Goal: Transaction & Acquisition: Purchase product/service

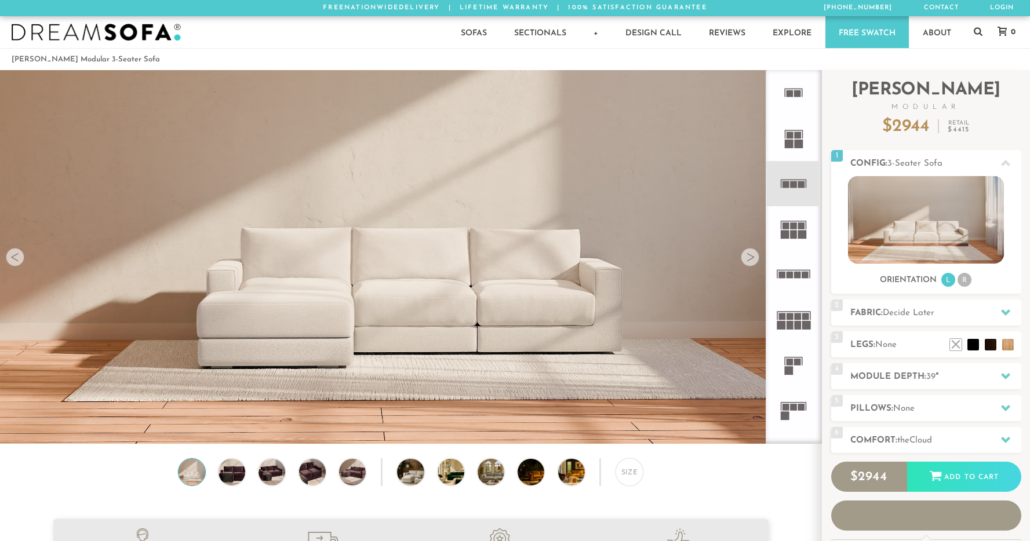
scroll to position [13323, 1021]
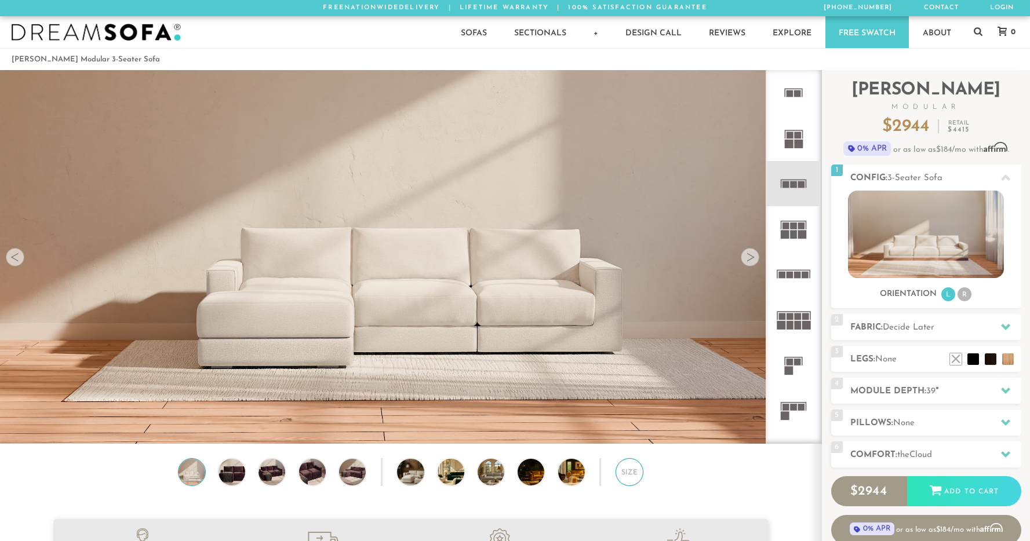
click at [636, 469] on div "Size" at bounding box center [629, 472] width 28 height 28
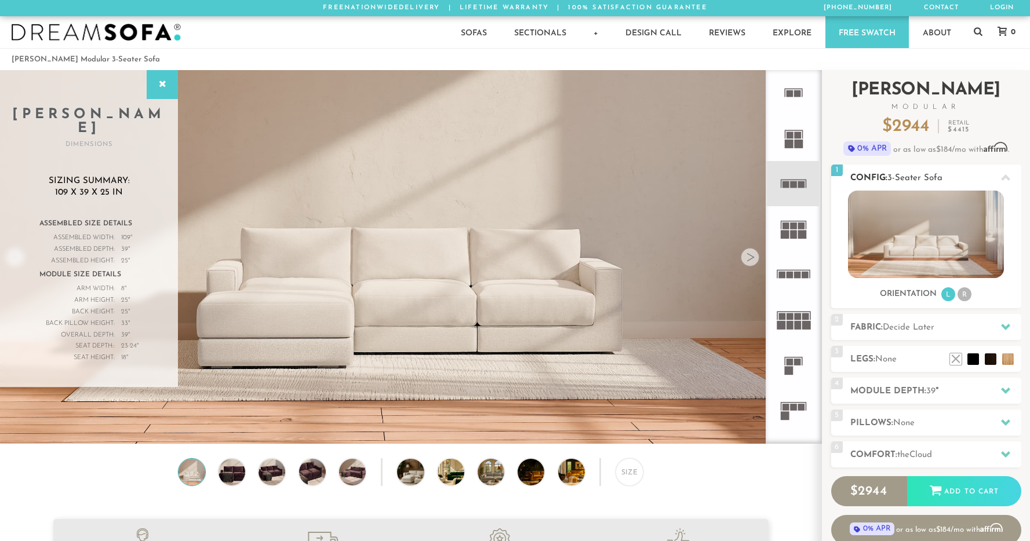
click at [967, 296] on li "R" at bounding box center [964, 294] width 14 height 14
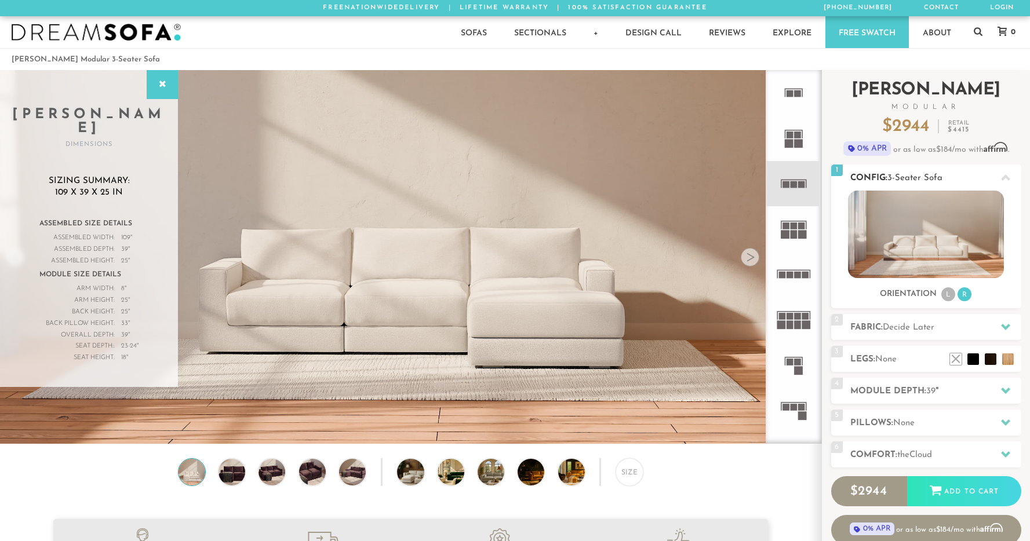
click at [913, 183] on h2 "Config: 3-Seater Sofa" at bounding box center [935, 178] width 171 height 13
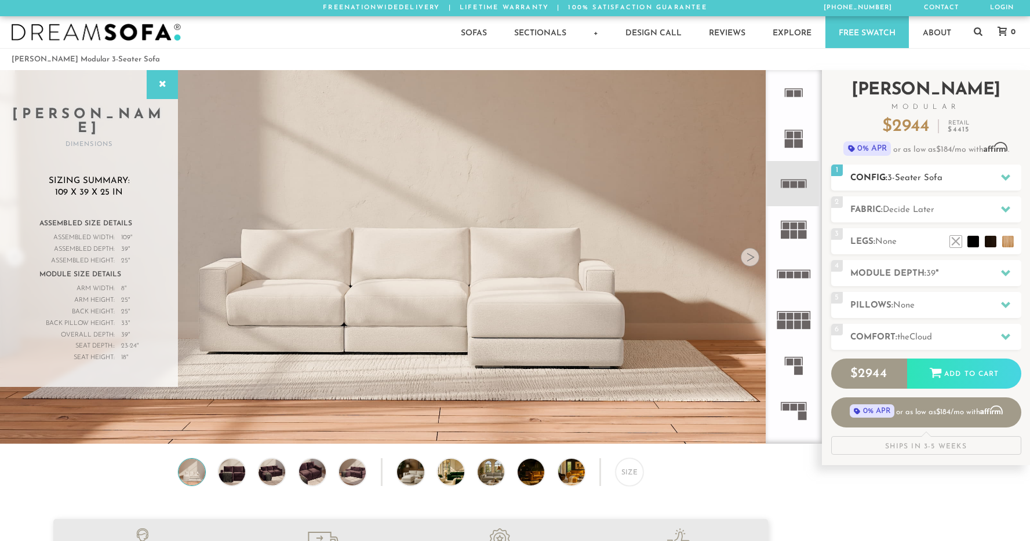
click at [903, 176] on span "3-Seater Sofa" at bounding box center [914, 178] width 55 height 9
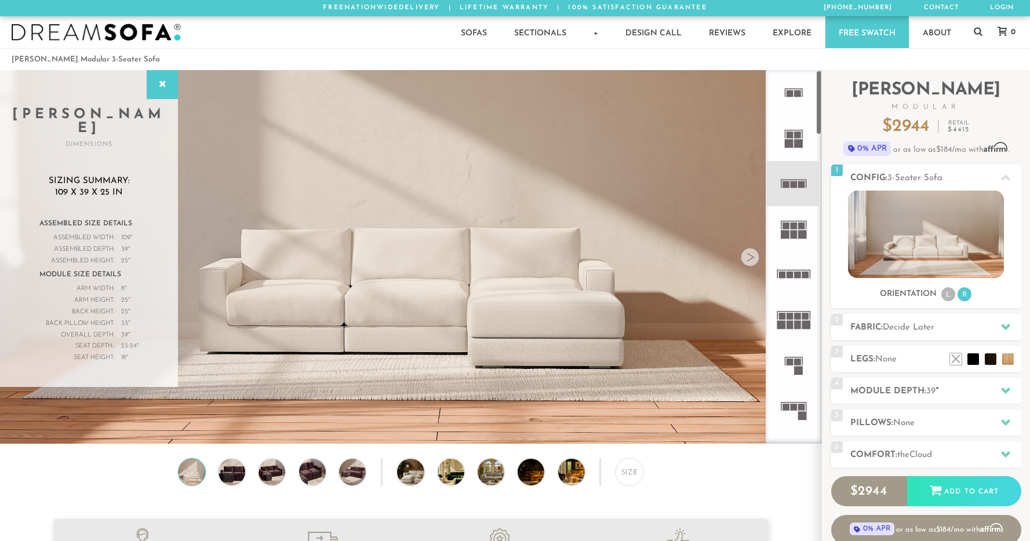
click at [807, 189] on icon at bounding box center [793, 183] width 45 height 45
click at [792, 184] on rect at bounding box center [793, 184] width 7 height 7
click at [158, 90] on div at bounding box center [162, 84] width 31 height 29
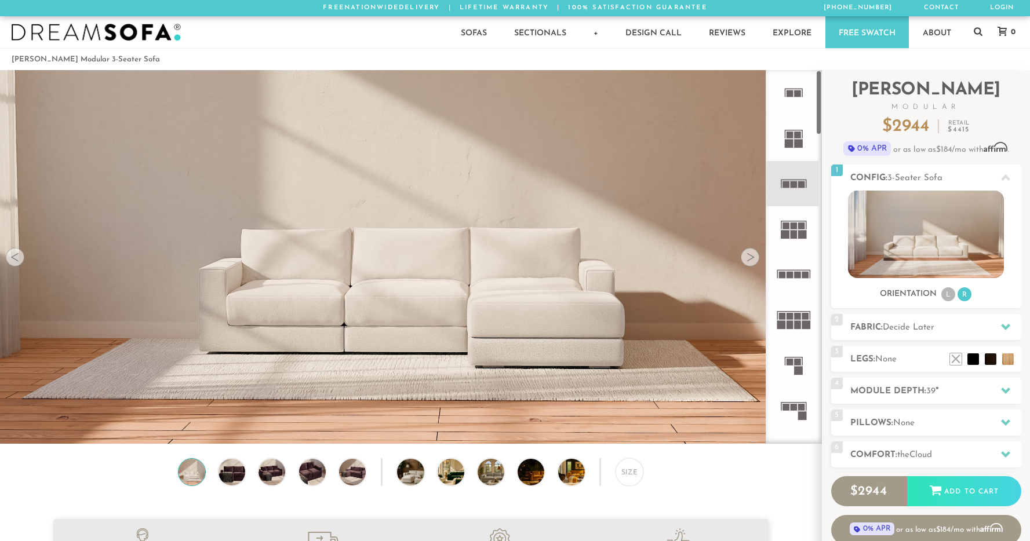
click at [793, 241] on icon at bounding box center [793, 228] width 45 height 45
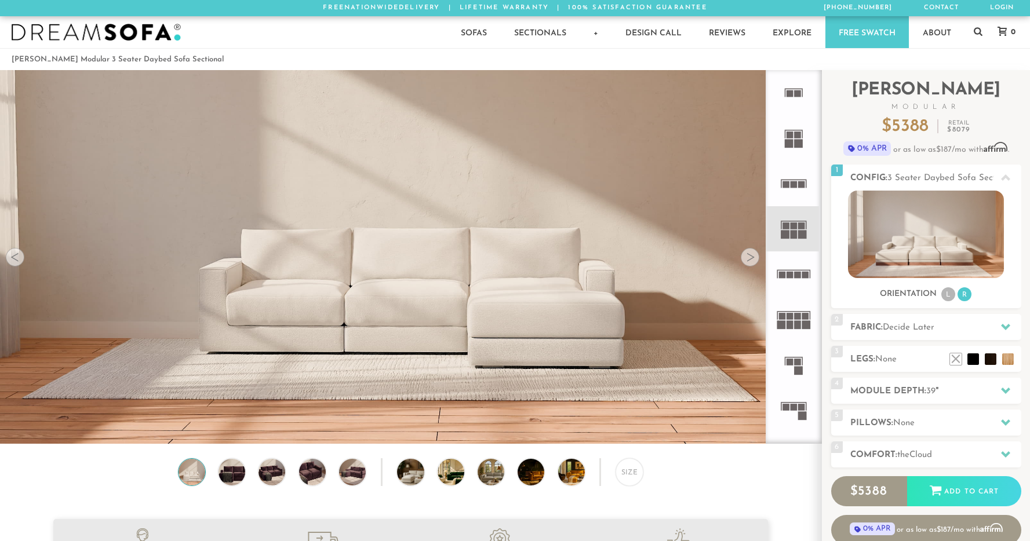
click at [795, 277] on rect at bounding box center [797, 275] width 7 height 7
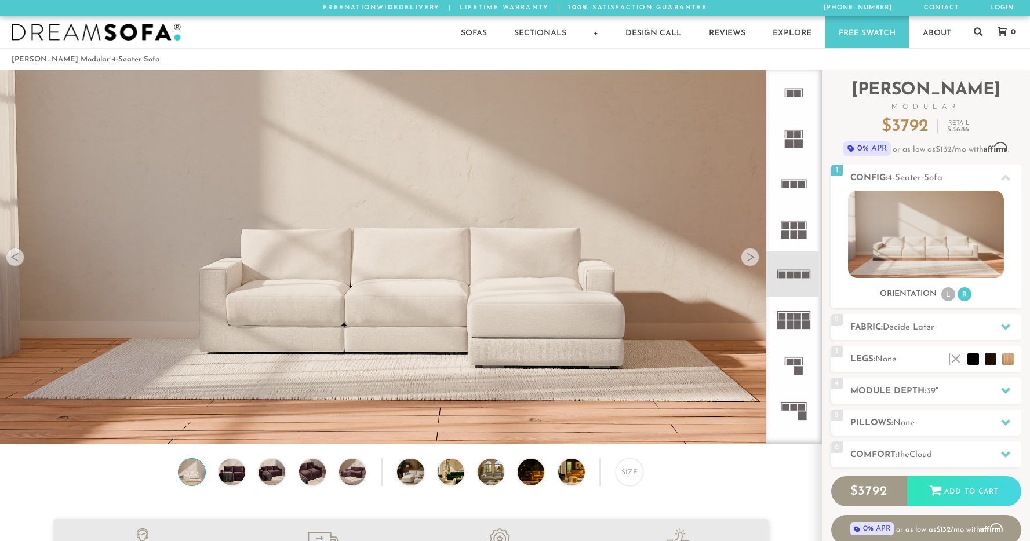
click at [794, 326] on rect at bounding box center [797, 325] width 7 height 9
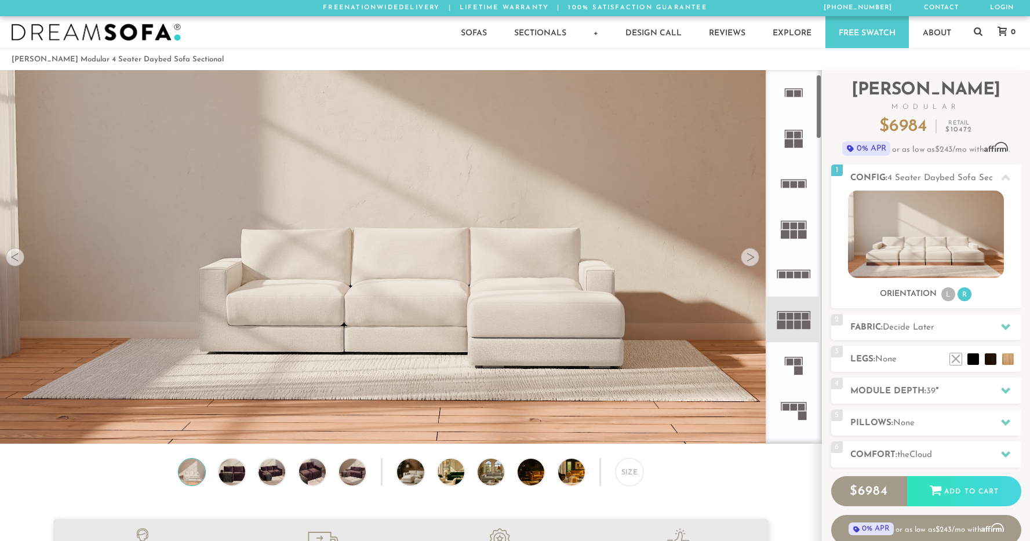
scroll to position [28, 0]
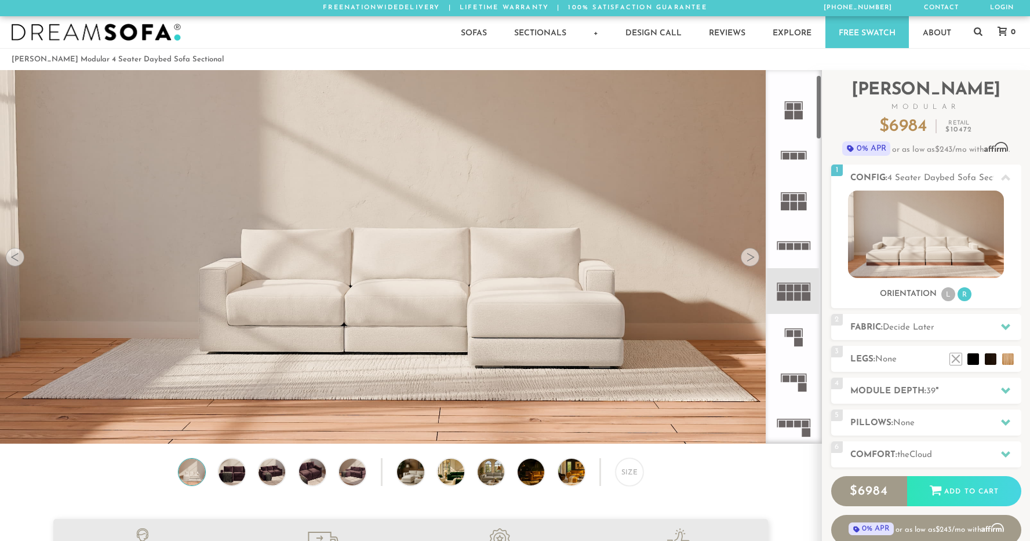
click at [794, 381] on rect at bounding box center [793, 378] width 7 height 7
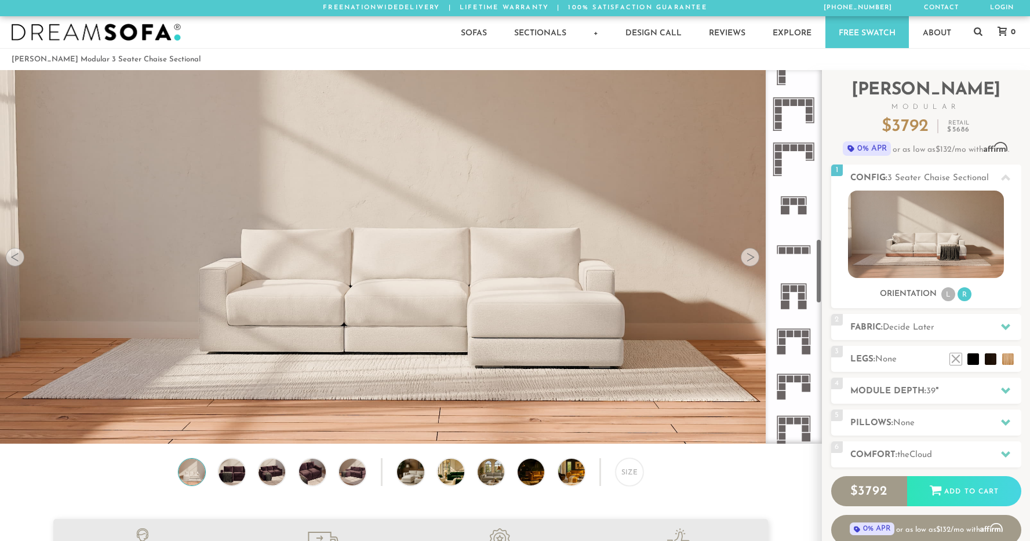
scroll to position [983, 0]
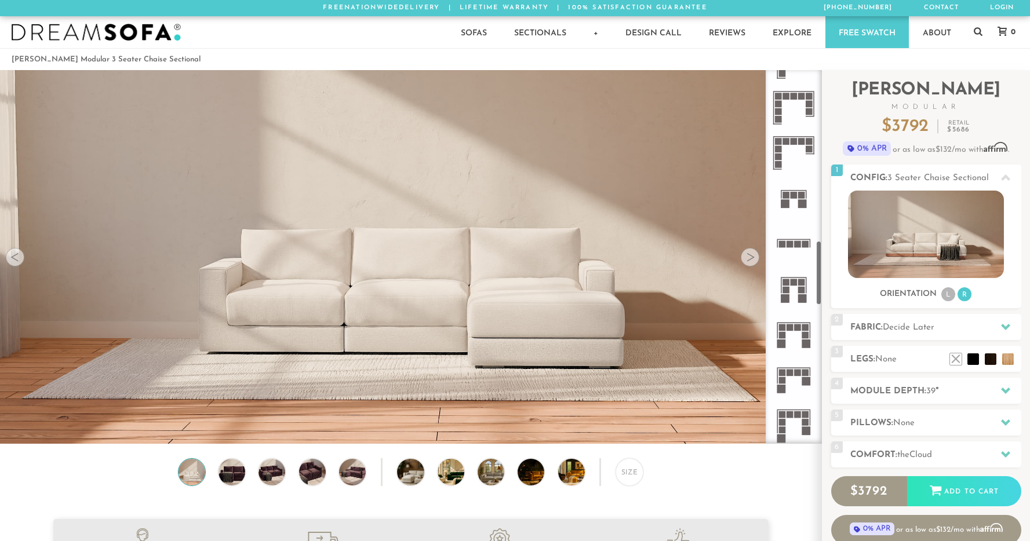
click at [807, 341] on rect at bounding box center [806, 344] width 9 height 9
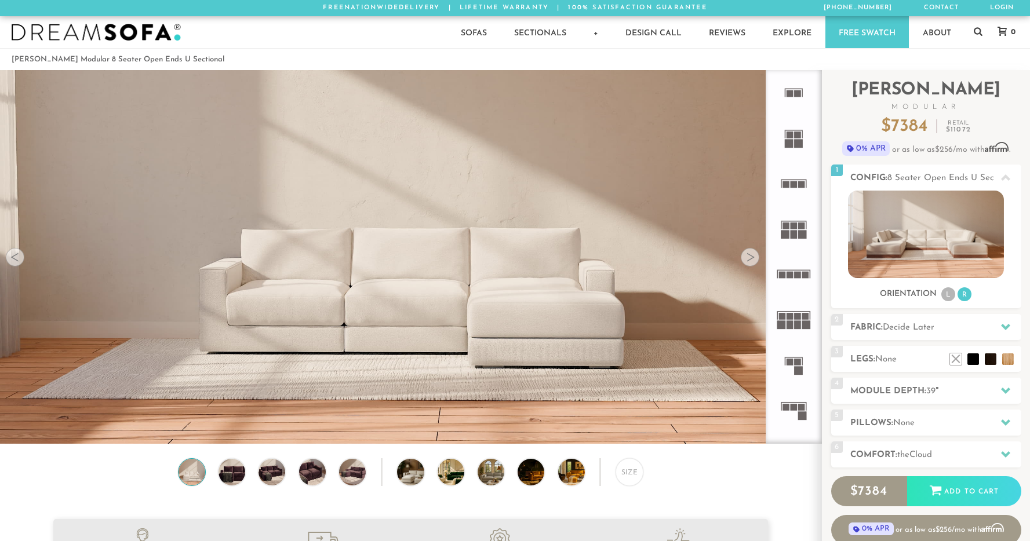
click at [792, 407] on rect at bounding box center [793, 407] width 7 height 7
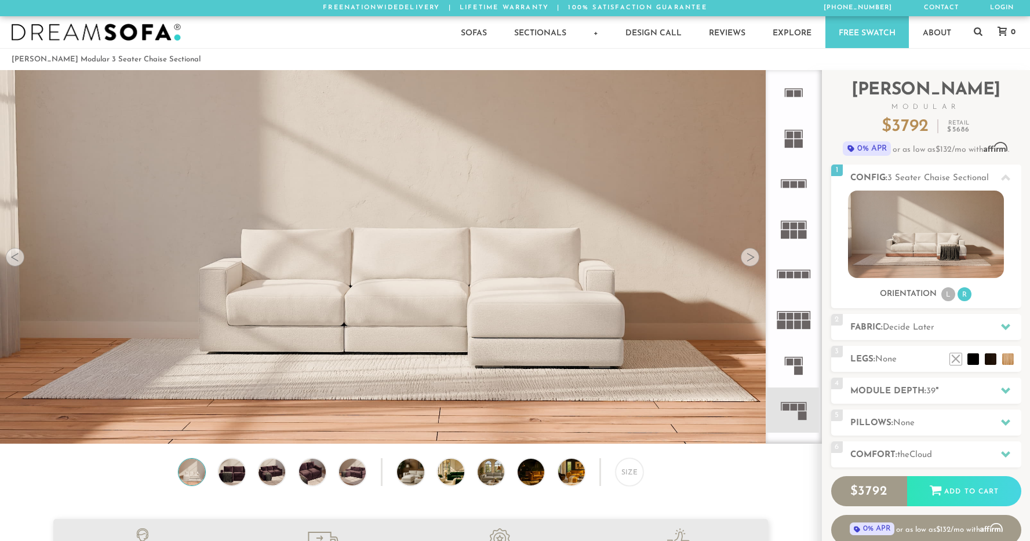
click at [746, 257] on div at bounding box center [750, 257] width 19 height 19
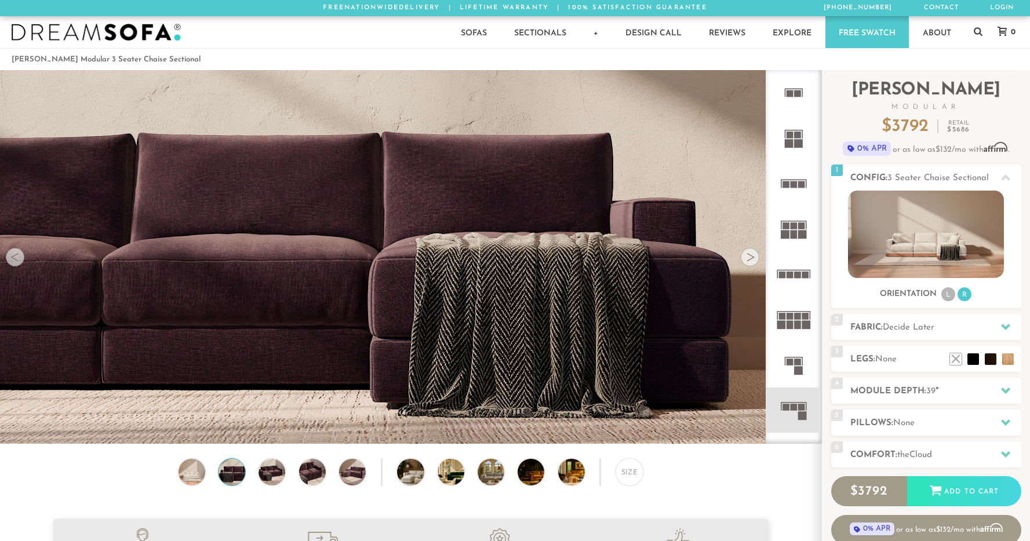
click at [746, 257] on div at bounding box center [750, 257] width 19 height 19
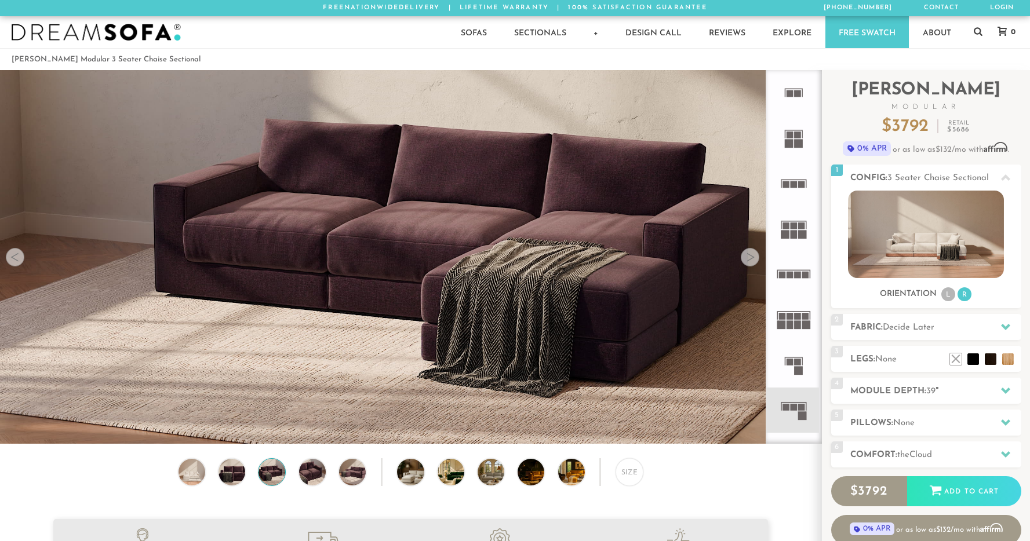
click at [746, 257] on div at bounding box center [750, 257] width 19 height 19
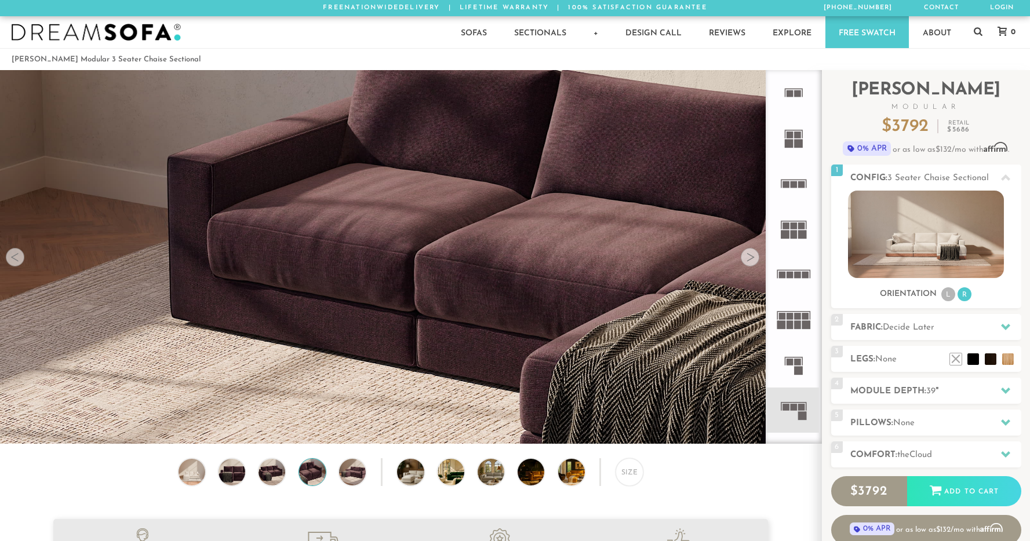
click at [746, 257] on div at bounding box center [750, 257] width 19 height 19
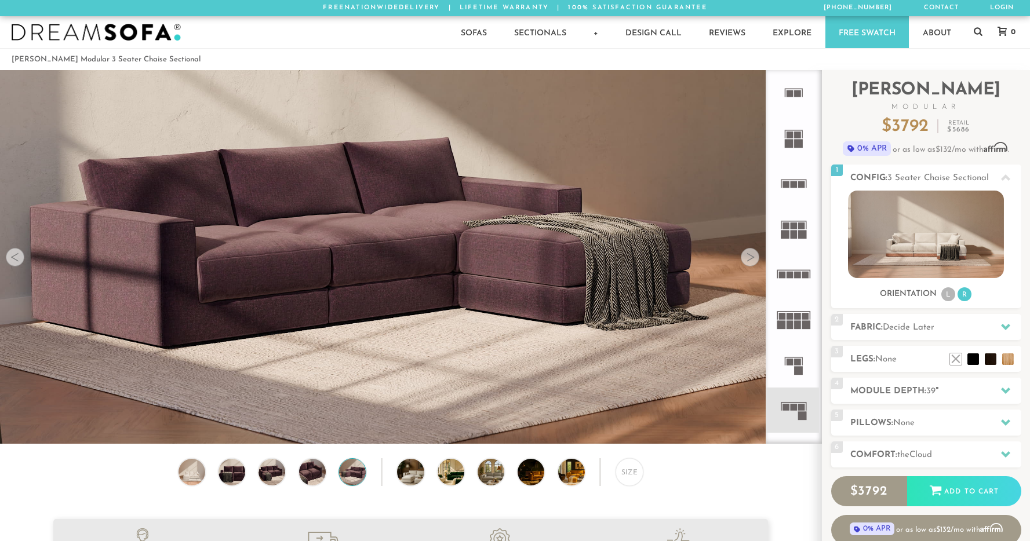
click at [746, 257] on div at bounding box center [750, 257] width 19 height 19
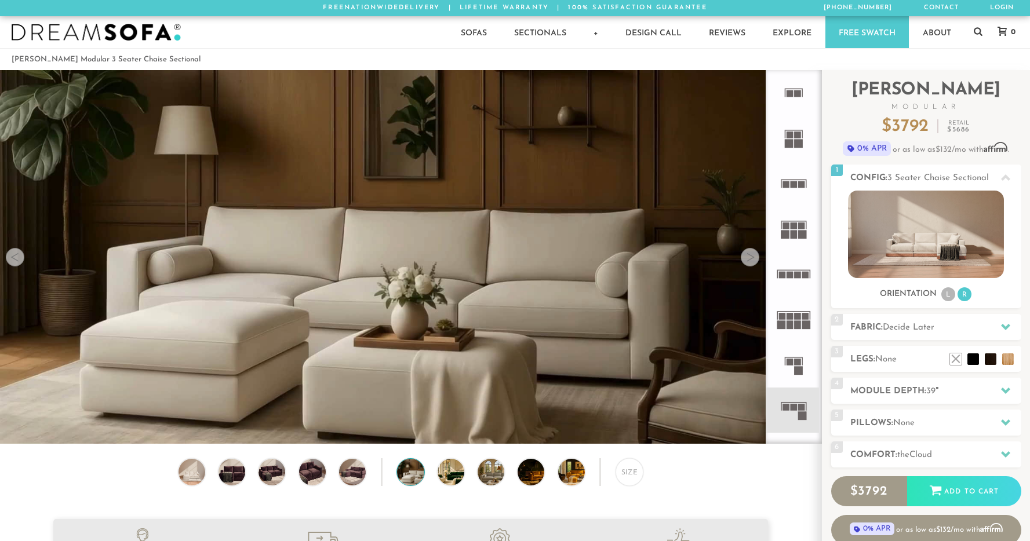
click at [746, 257] on div at bounding box center [750, 257] width 19 height 19
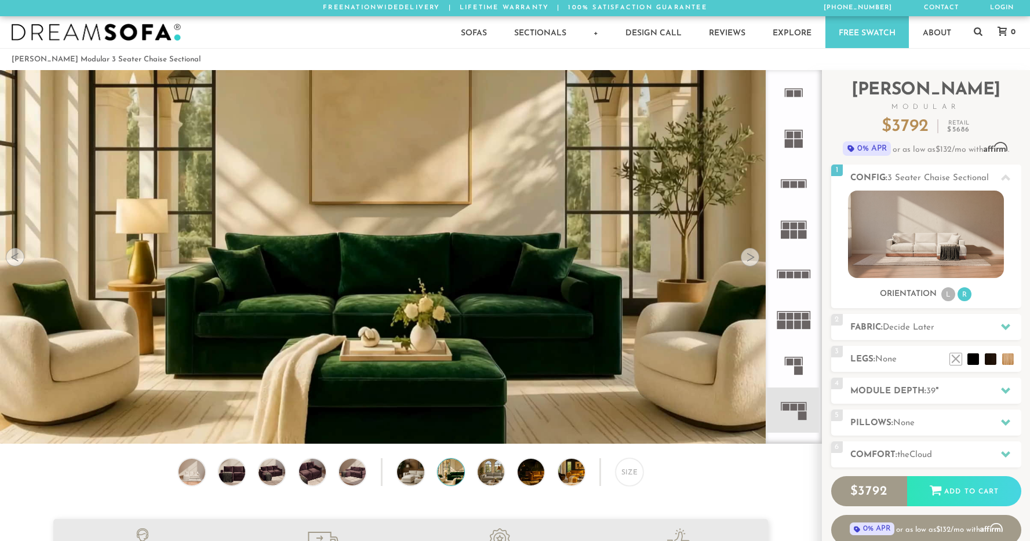
click at [746, 257] on div at bounding box center [750, 257] width 19 height 19
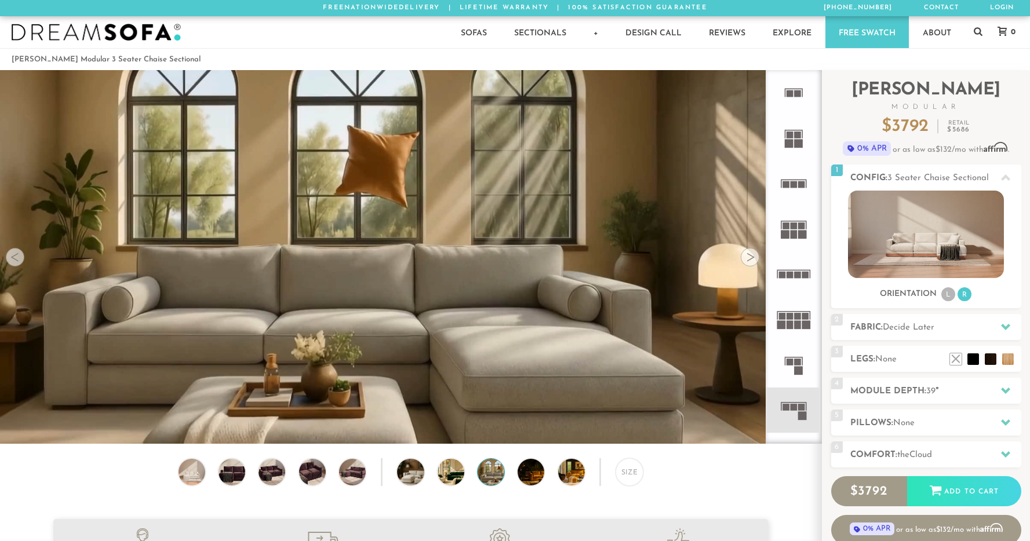
click at [746, 256] on div at bounding box center [750, 257] width 19 height 19
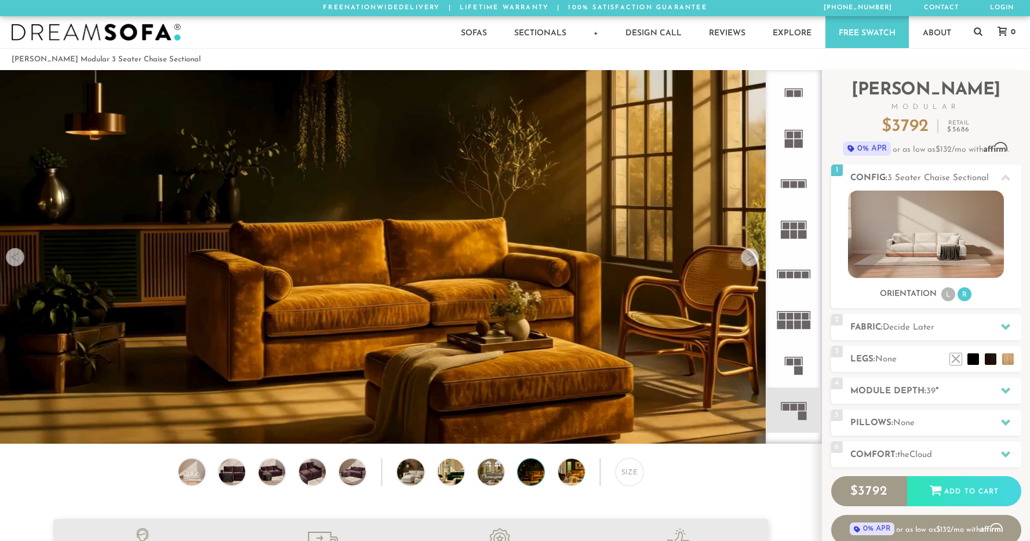
click at [746, 256] on div at bounding box center [750, 257] width 19 height 19
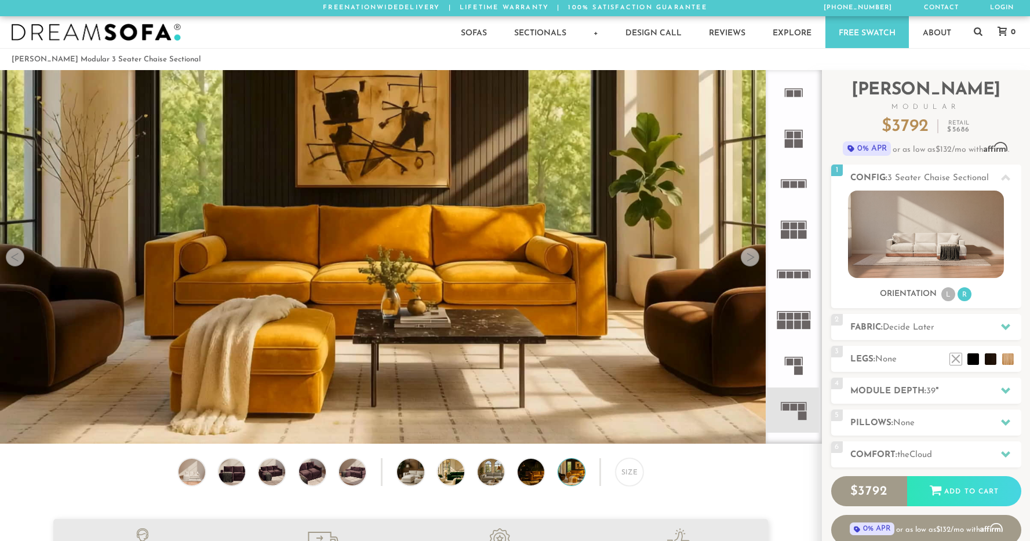
click at [746, 256] on div at bounding box center [750, 257] width 19 height 19
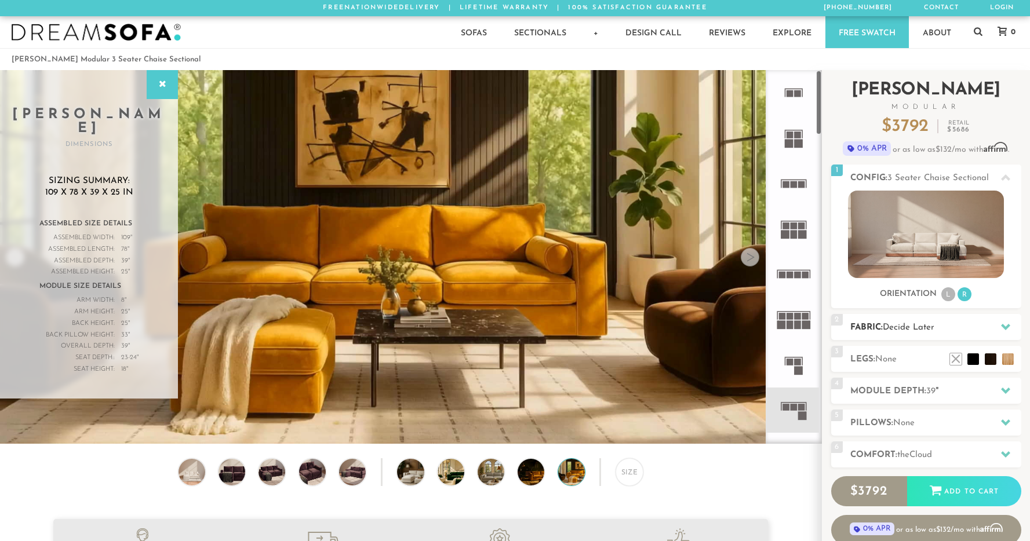
click at [870, 327] on h2 "Fabric: Decide Later" at bounding box center [935, 327] width 171 height 13
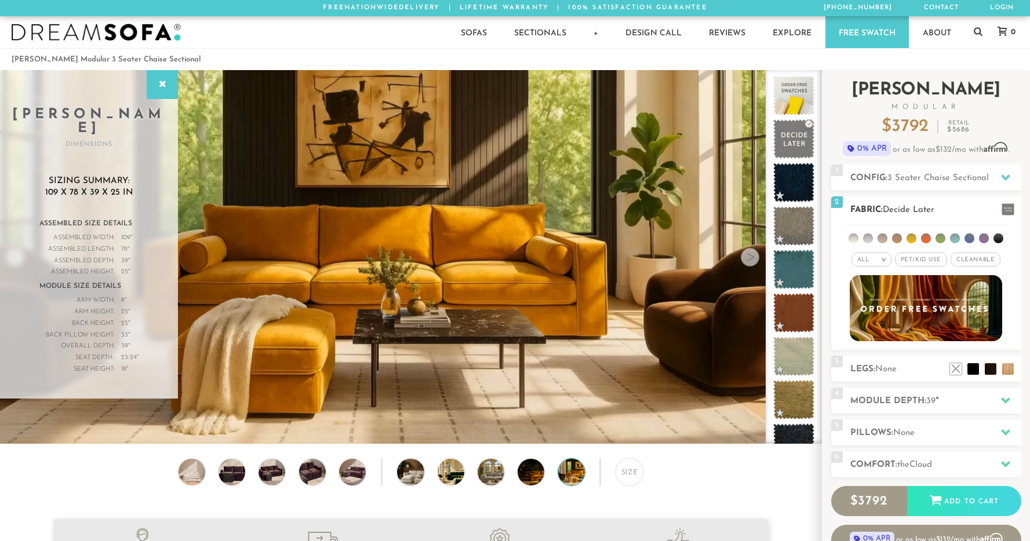
click at [874, 261] on div "All >" at bounding box center [871, 260] width 40 height 14
click at [869, 353] on li "Luxury" at bounding box center [871, 357] width 40 height 16
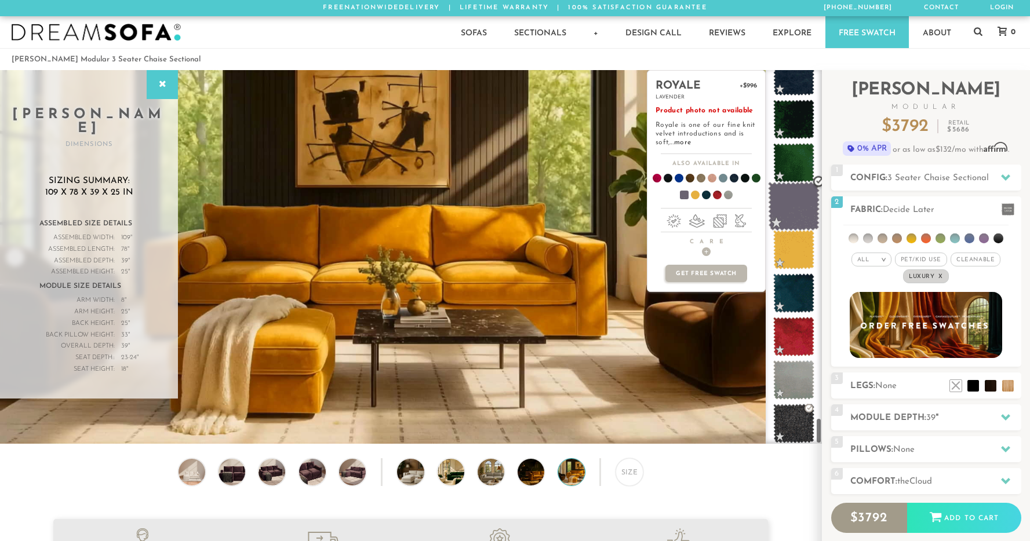
scroll to position [4971, 0]
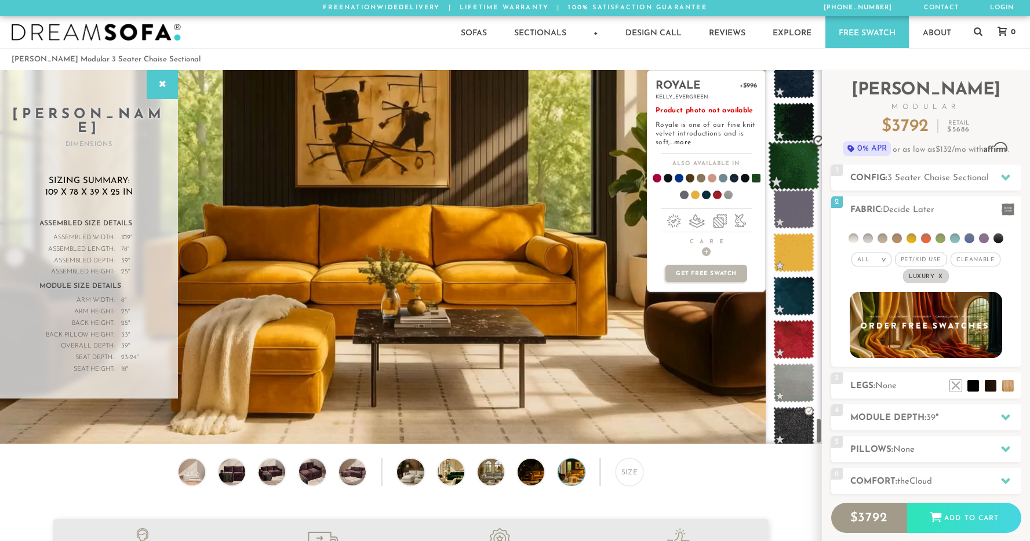
click at [789, 174] on span at bounding box center [794, 165] width 52 height 49
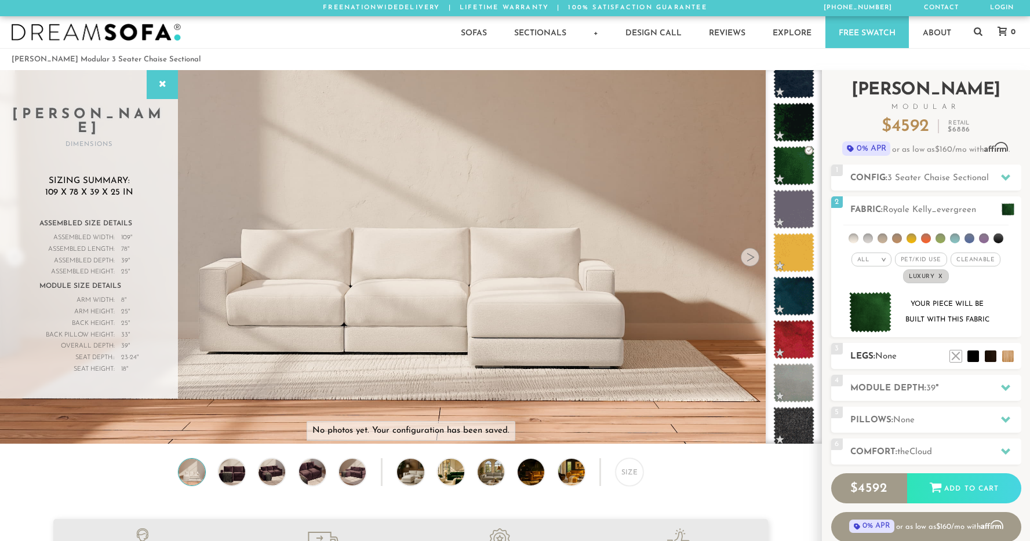
click at [887, 357] on span "None" at bounding box center [885, 356] width 21 height 9
click at [968, 360] on li at bounding box center [955, 339] width 46 height 46
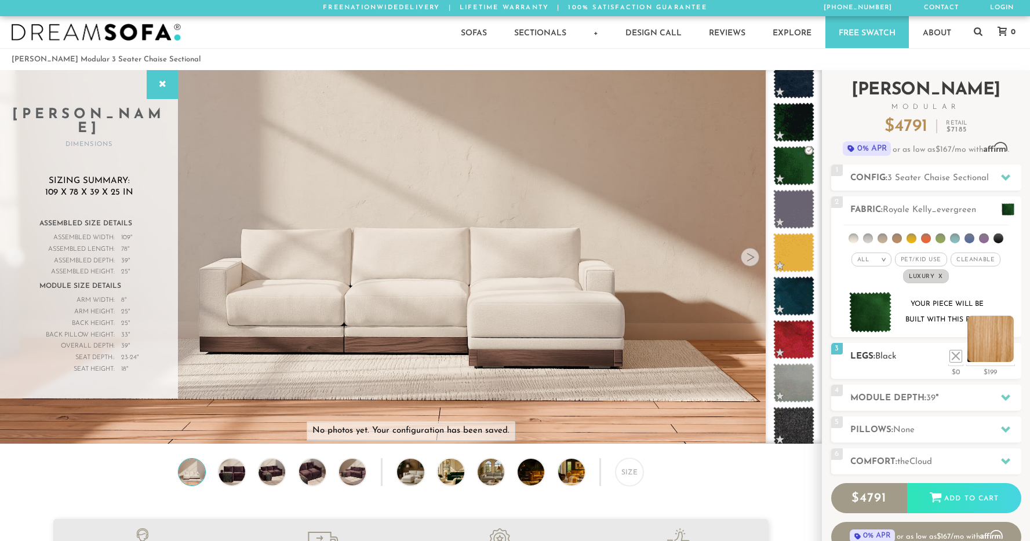
click at [1005, 358] on li at bounding box center [990, 339] width 46 height 46
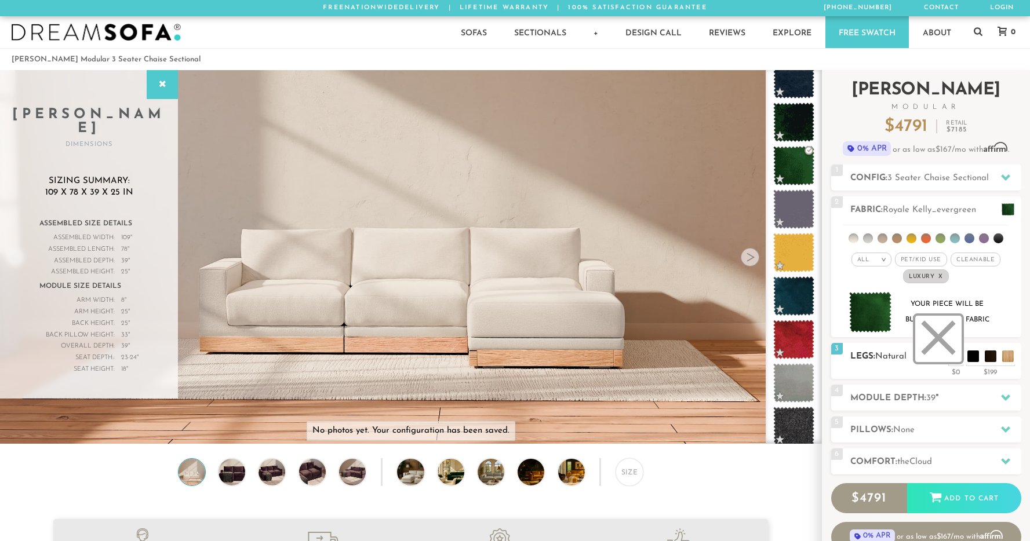
click at [951, 353] on li at bounding box center [938, 339] width 46 height 46
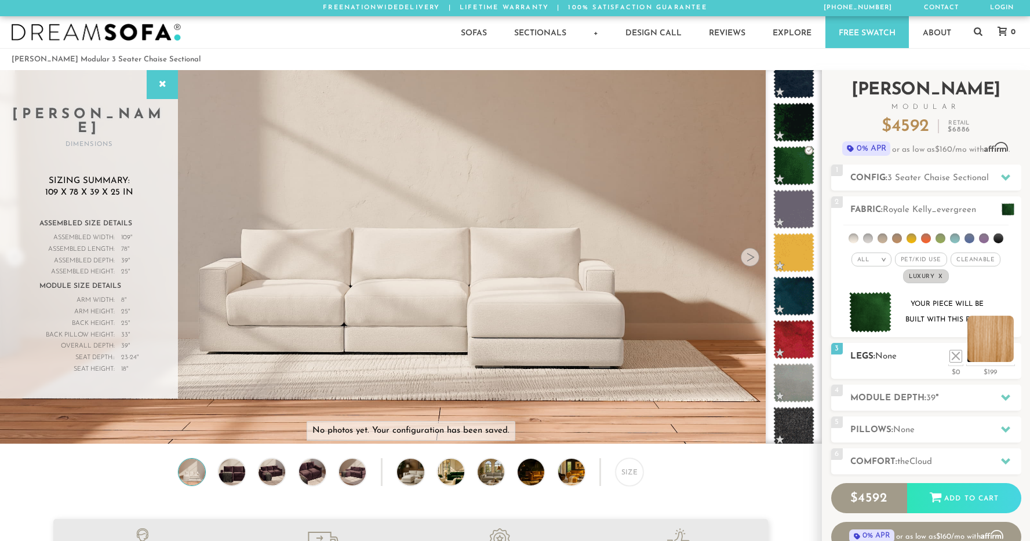
click at [1009, 359] on li at bounding box center [990, 339] width 46 height 46
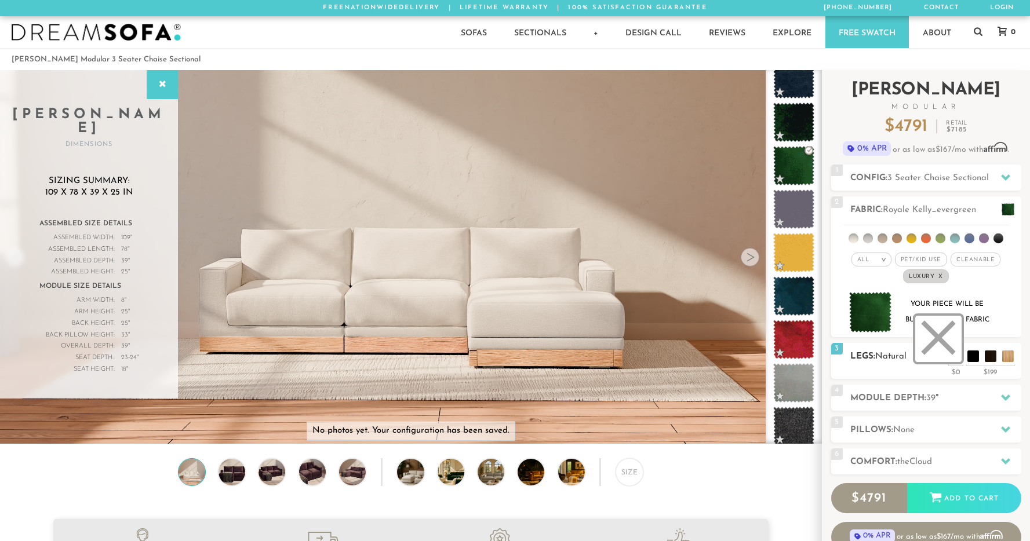
click at [956, 358] on li at bounding box center [938, 339] width 46 height 46
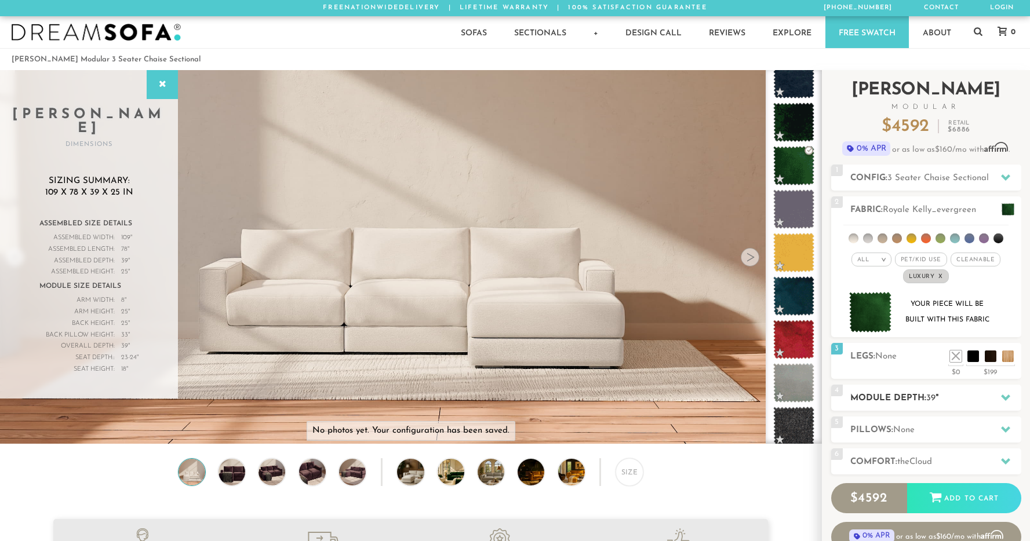
click at [900, 400] on h2 "Module Depth: 39 "" at bounding box center [935, 398] width 171 height 13
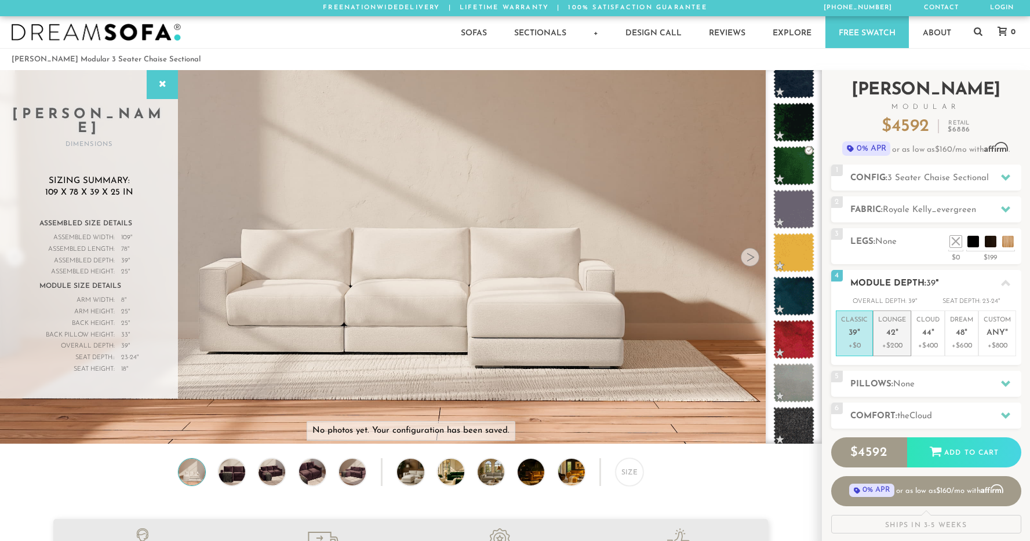
click at [892, 344] on p "+$200" at bounding box center [892, 346] width 28 height 10
click at [856, 344] on p "+$0" at bounding box center [854, 346] width 27 height 10
click at [887, 337] on span "42" at bounding box center [890, 334] width 9 height 10
click at [881, 389] on h2 "Pillows: None" at bounding box center [935, 384] width 171 height 13
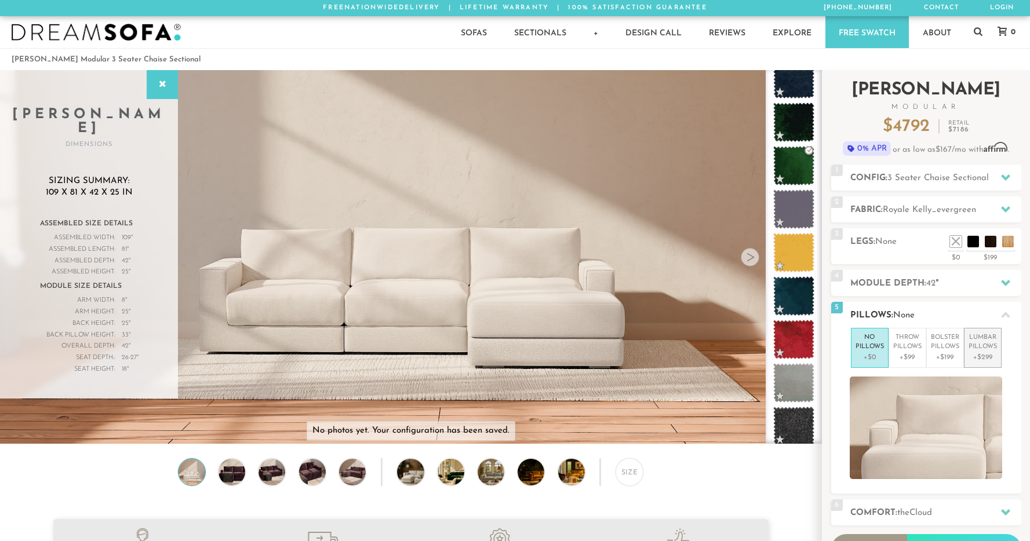
click at [982, 347] on p "Lumbar Pillows" at bounding box center [982, 342] width 28 height 19
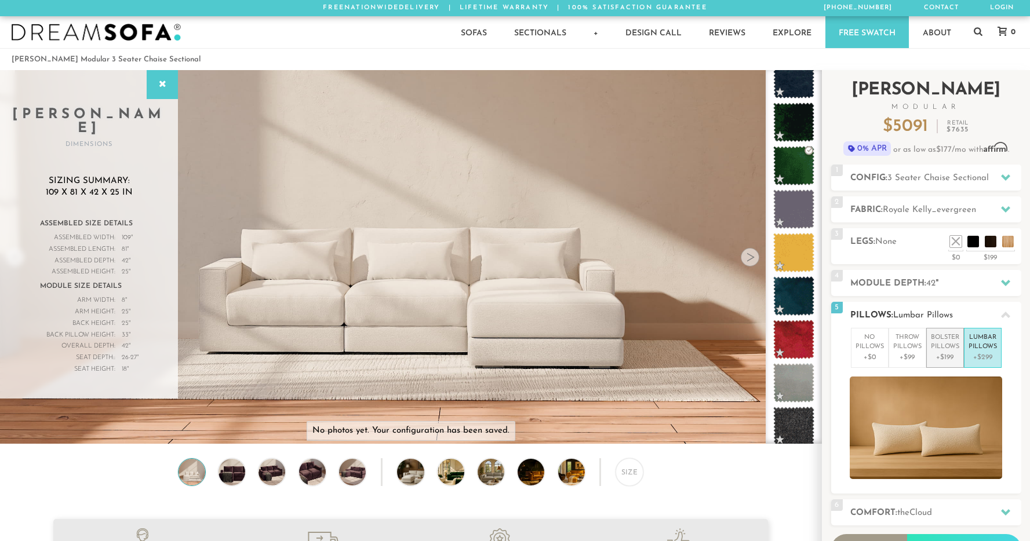
click at [949, 347] on p "Bolster Pillows" at bounding box center [945, 342] width 28 height 19
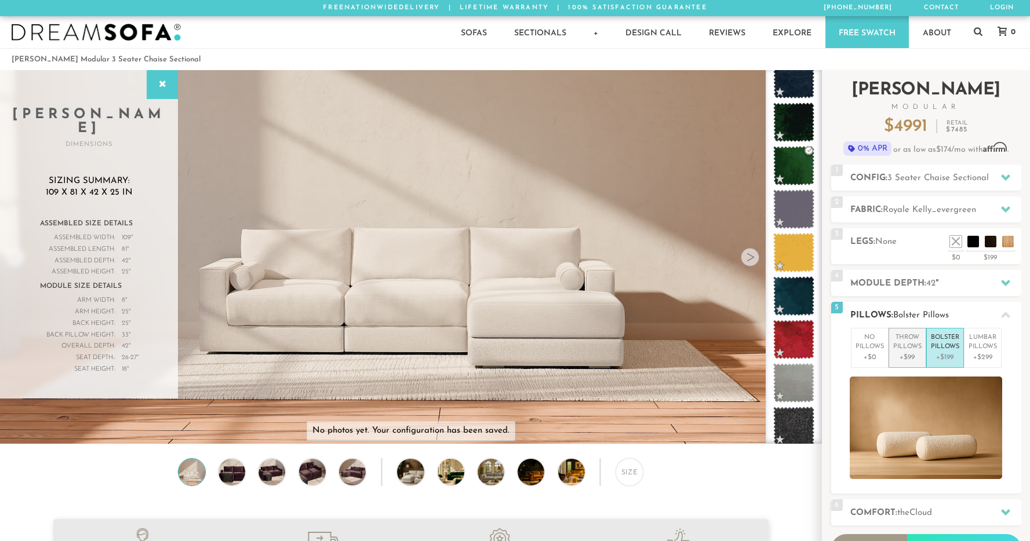
click at [913, 351] on p "Throw Pillows" at bounding box center [907, 342] width 28 height 19
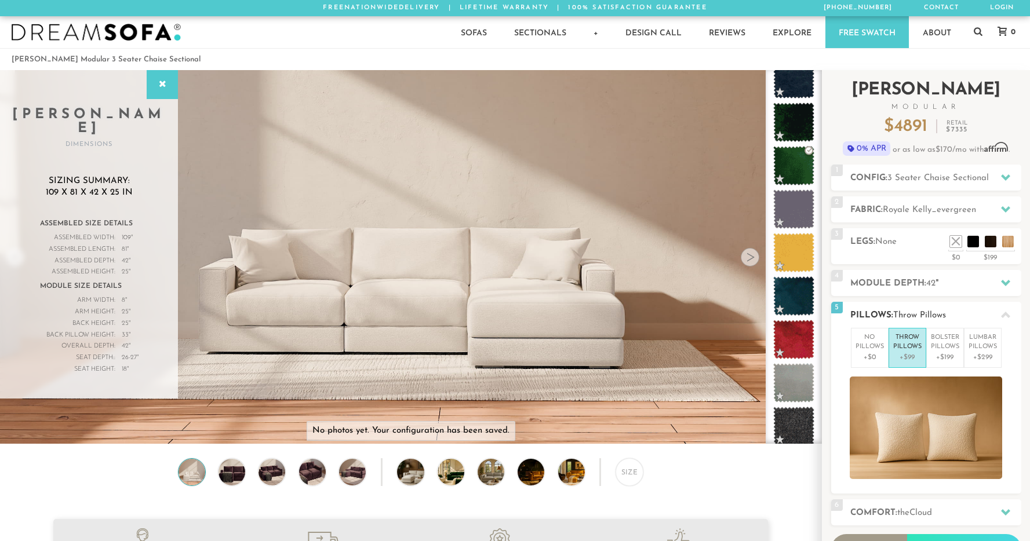
click at [1005, 315] on icon at bounding box center [1005, 315] width 9 height 9
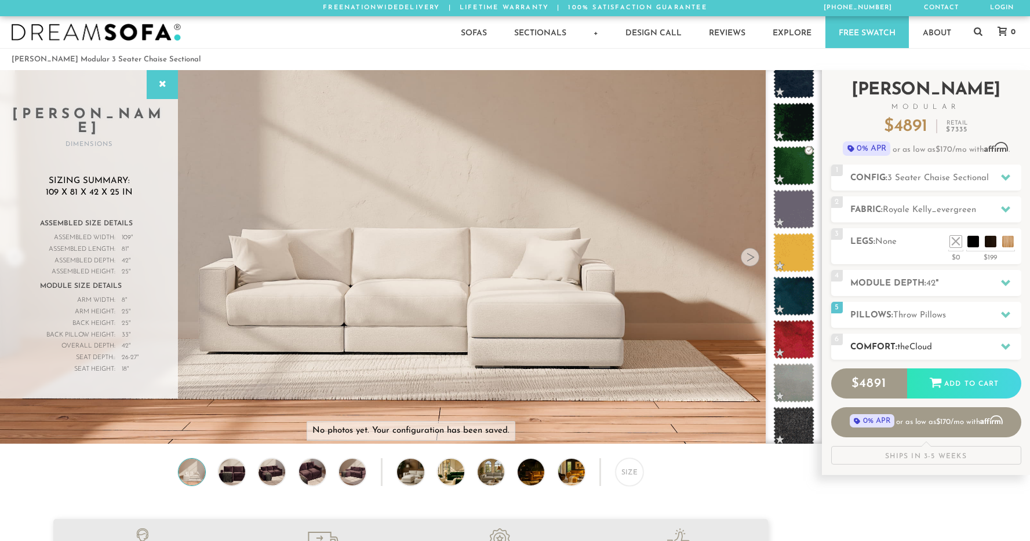
click at [932, 343] on span "Cloud" at bounding box center [920, 347] width 23 height 9
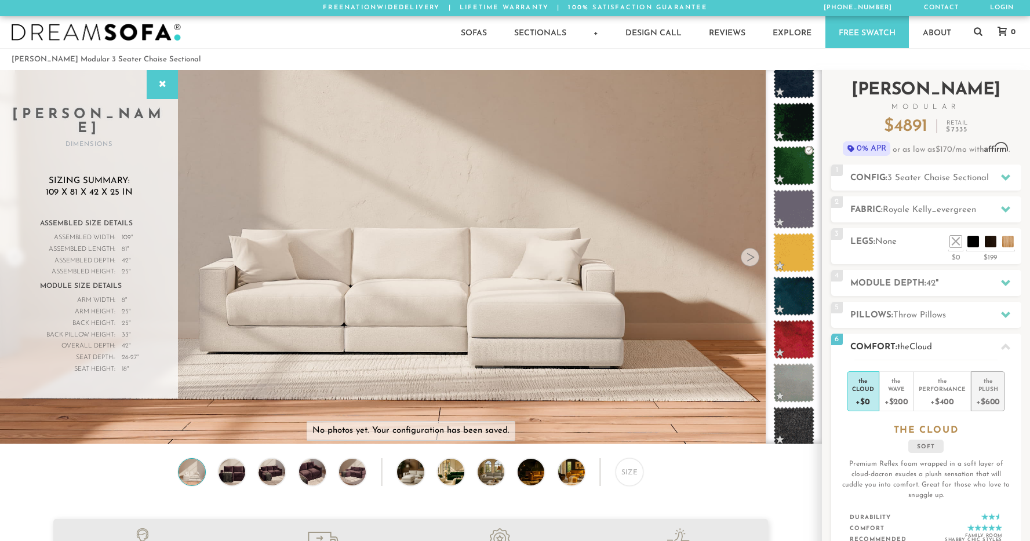
click at [991, 385] on div "Plush" at bounding box center [988, 389] width 24 height 8
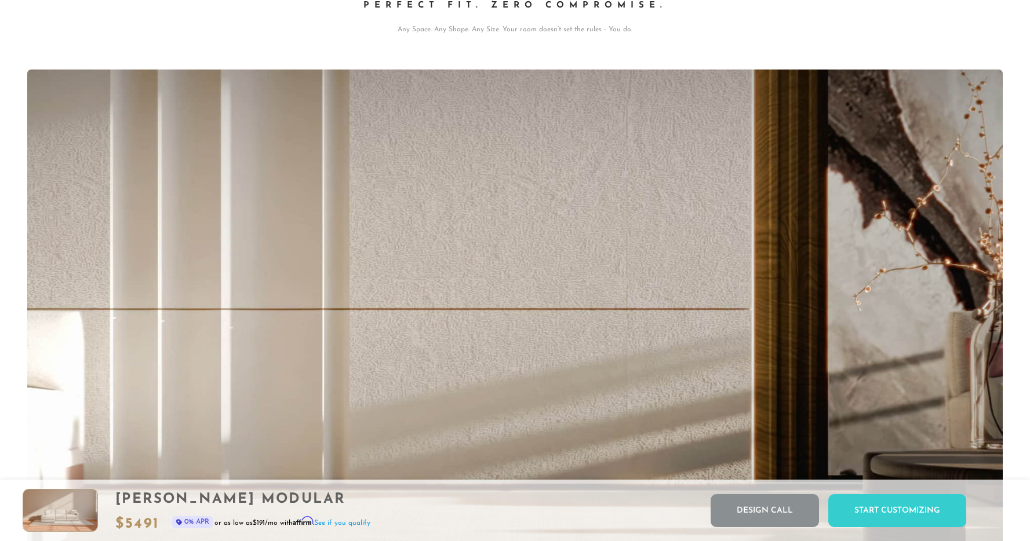
scroll to position [13369, 1021]
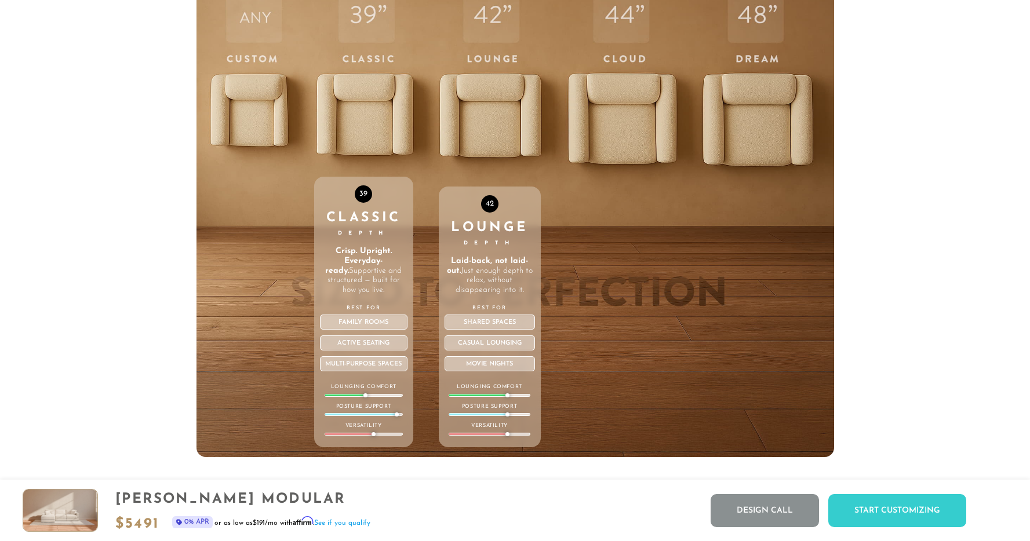
click at [489, 296] on p "Laid-back, not laid-out. Just enough depth to relax, without disappearing into …" at bounding box center [489, 276] width 90 height 39
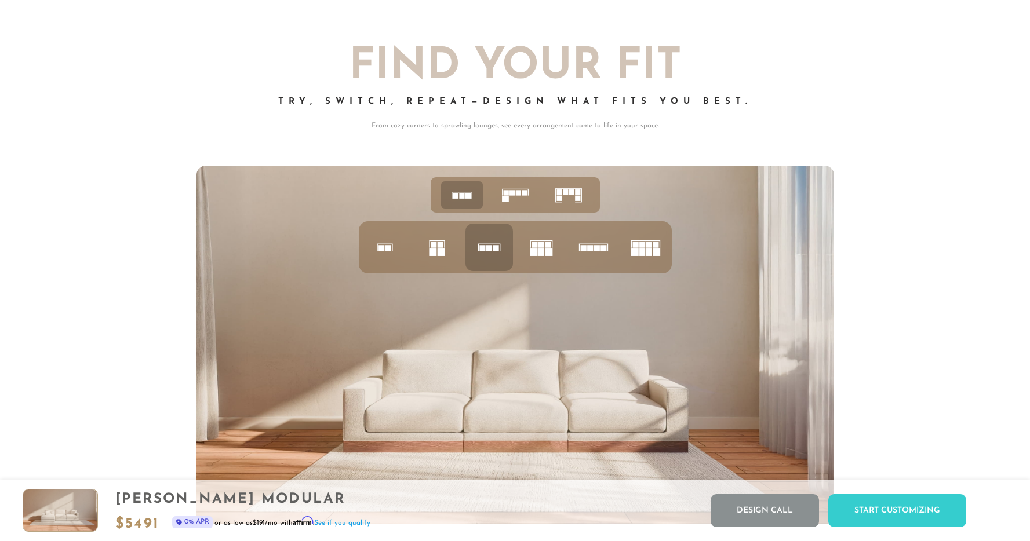
click at [441, 248] on rect at bounding box center [440, 245] width 6 height 6
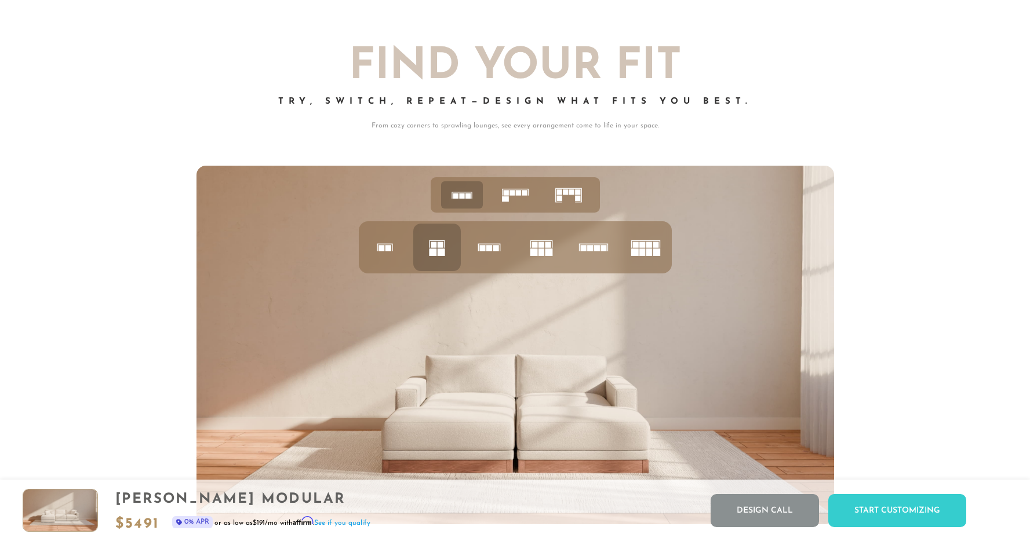
click at [517, 206] on icon at bounding box center [515, 195] width 36 height 36
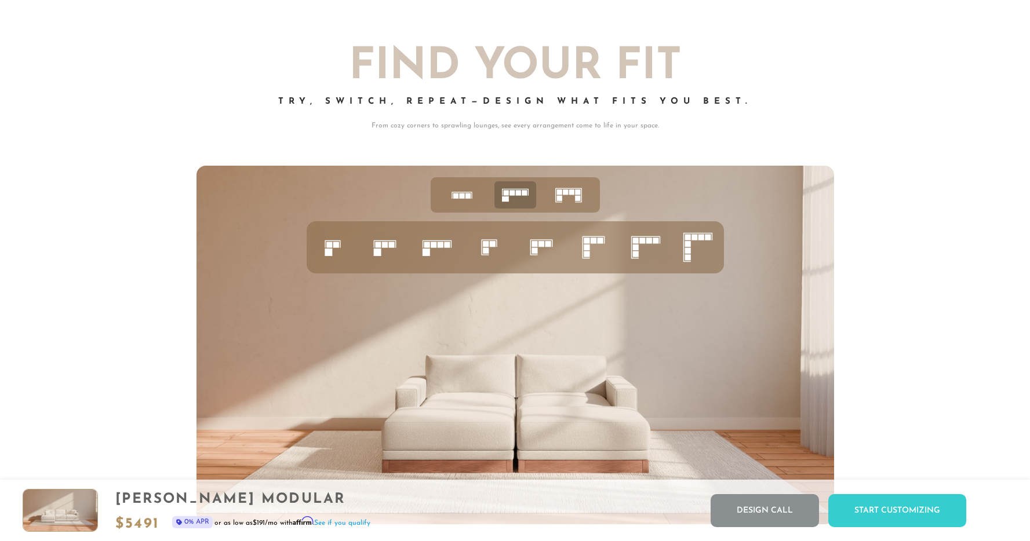
click at [465, 198] on icon at bounding box center [462, 195] width 36 height 36
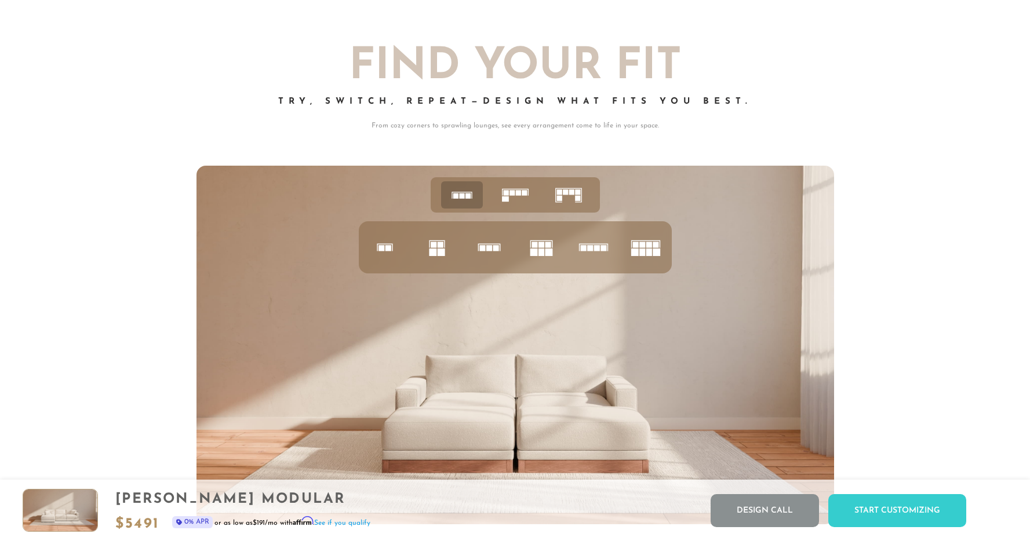
click at [506, 195] on rect at bounding box center [505, 192] width 5 height 5
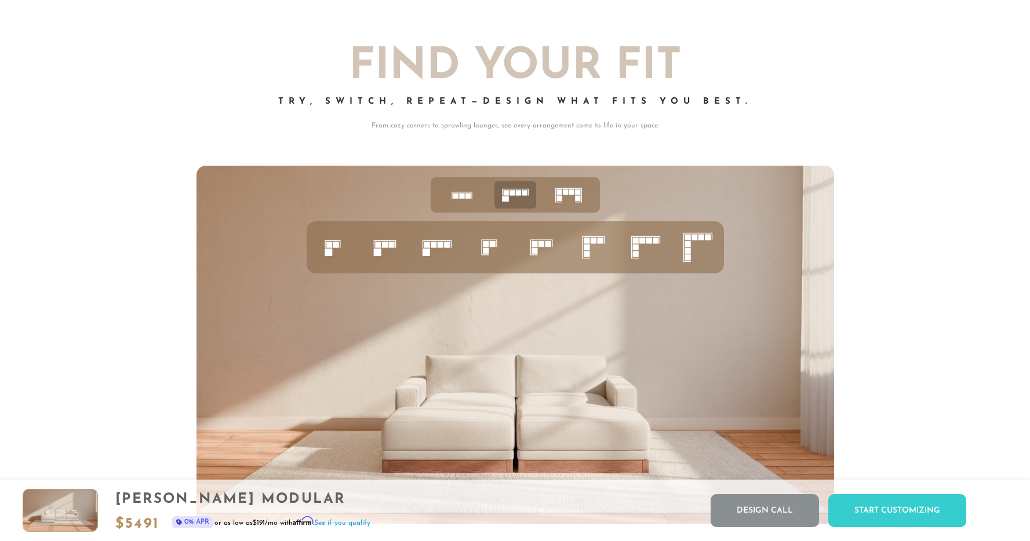
click at [541, 255] on icon at bounding box center [541, 247] width 39 height 39
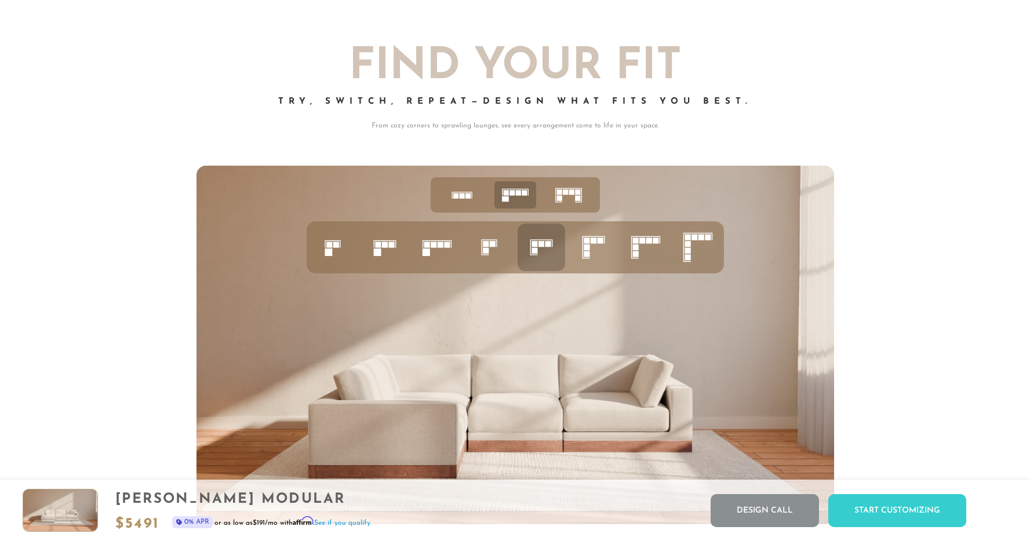
click at [592, 260] on icon at bounding box center [593, 247] width 39 height 39
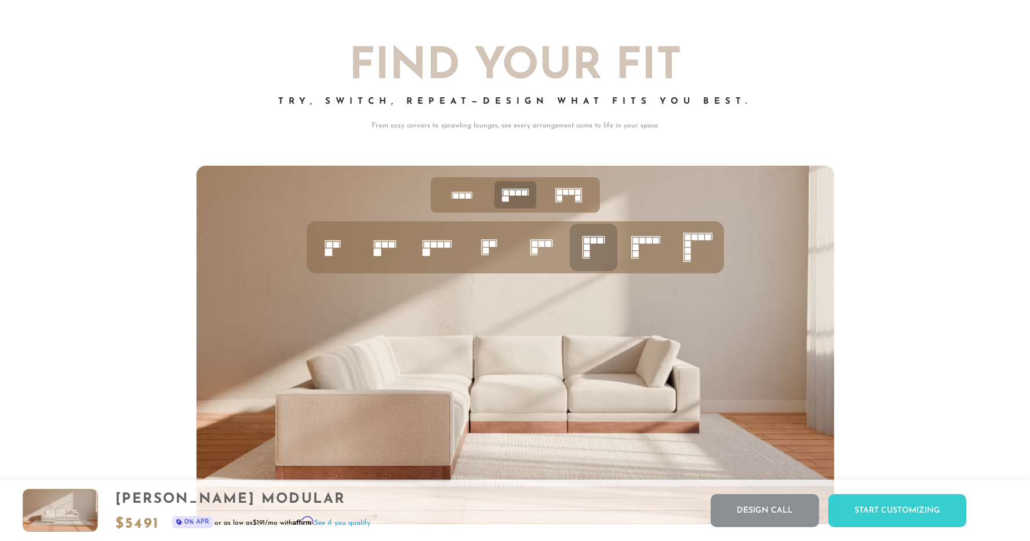
click at [632, 260] on icon at bounding box center [645, 247] width 39 height 39
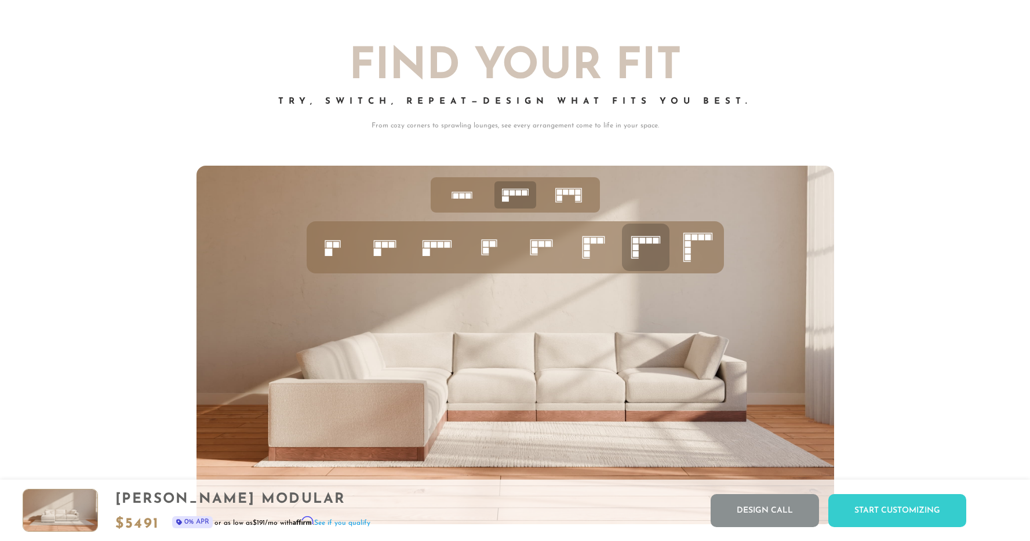
click at [692, 255] on icon at bounding box center [697, 247] width 39 height 39
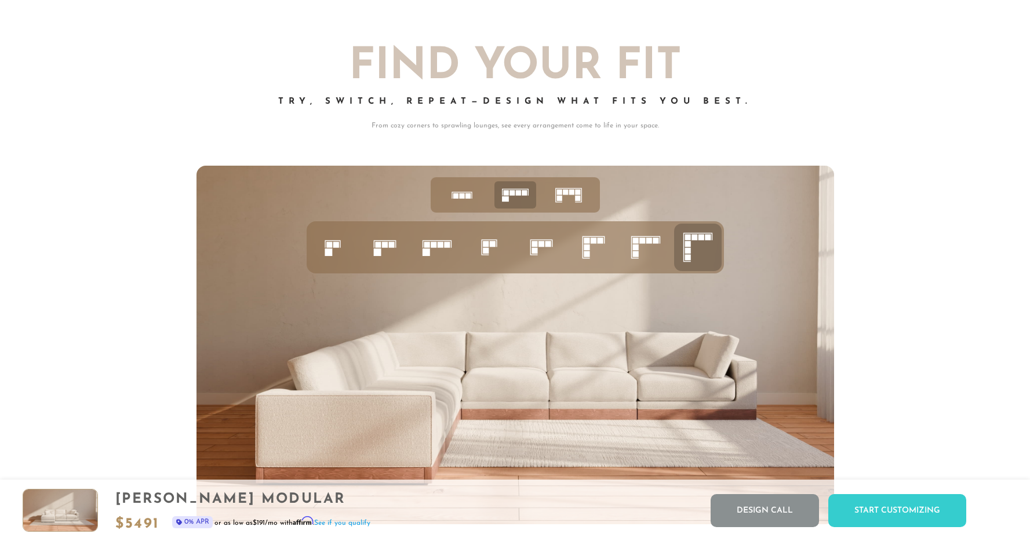
click at [574, 212] on icon at bounding box center [568, 195] width 36 height 36
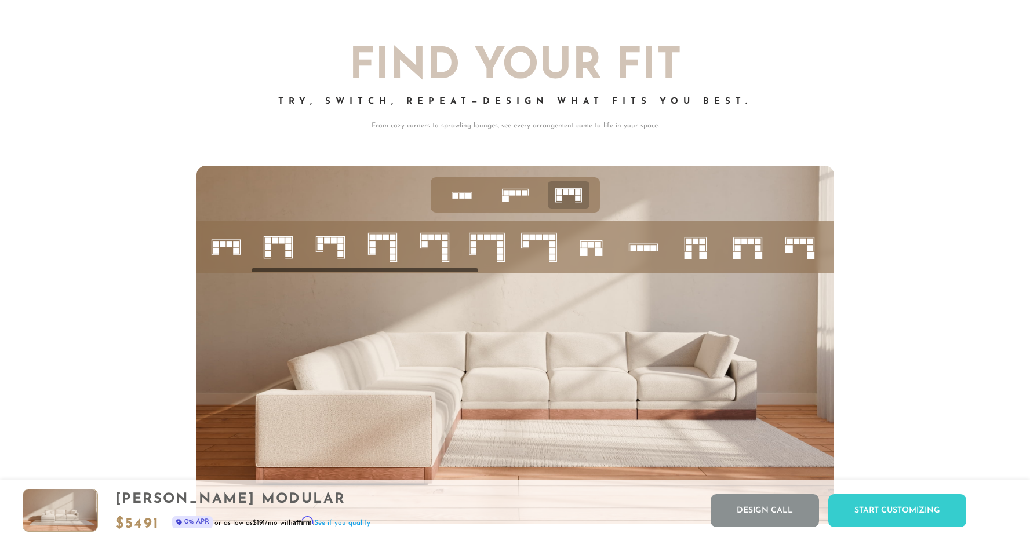
scroll to position [4644, 0]
click at [713, 257] on icon at bounding box center [695, 247] width 39 height 39
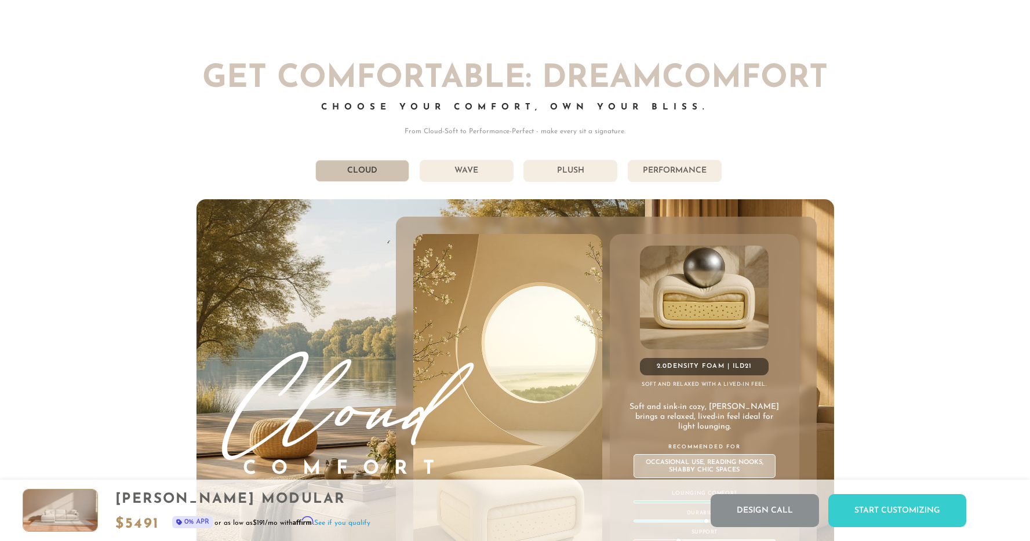
scroll to position [6342, 0]
click at [573, 179] on li "Plush" at bounding box center [570, 172] width 94 height 22
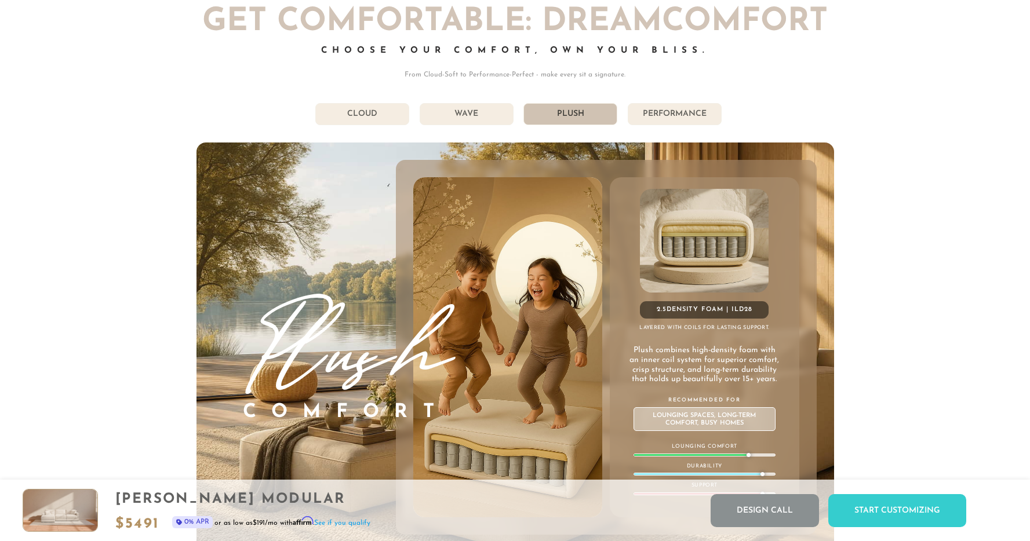
scroll to position [6485, 0]
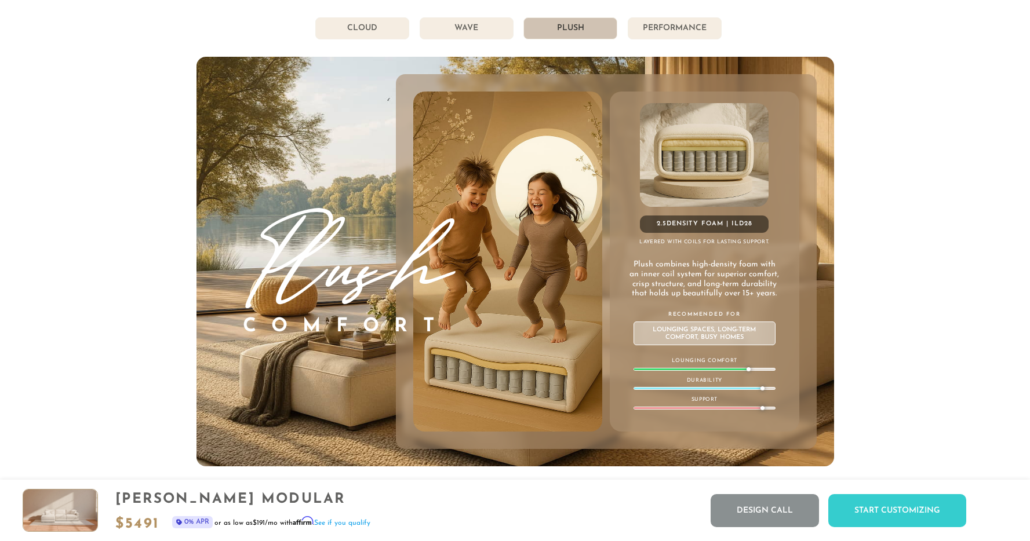
click at [454, 39] on li "Wave" at bounding box center [467, 28] width 94 height 22
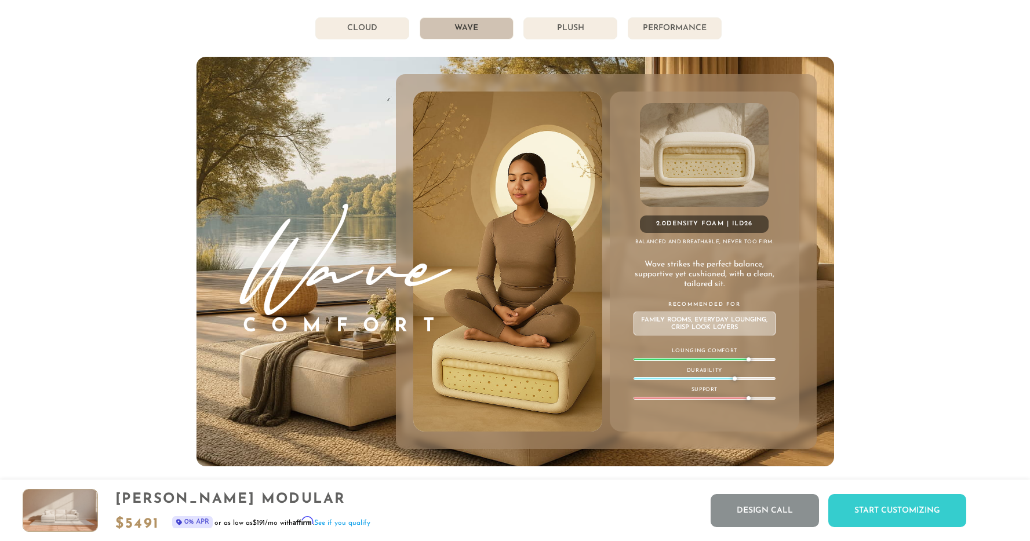
click at [564, 39] on li "Plush" at bounding box center [570, 28] width 94 height 22
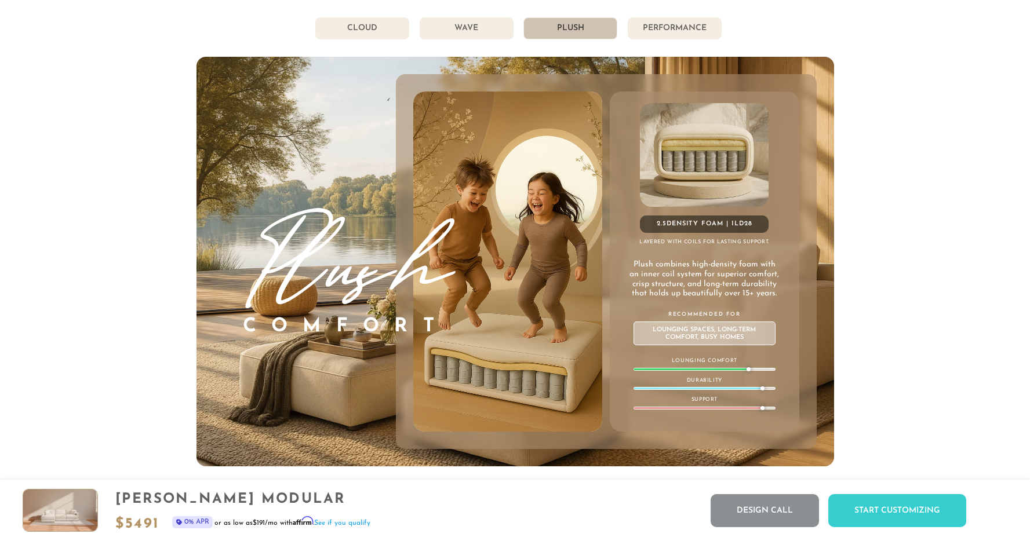
click at [482, 39] on li "Wave" at bounding box center [467, 28] width 94 height 22
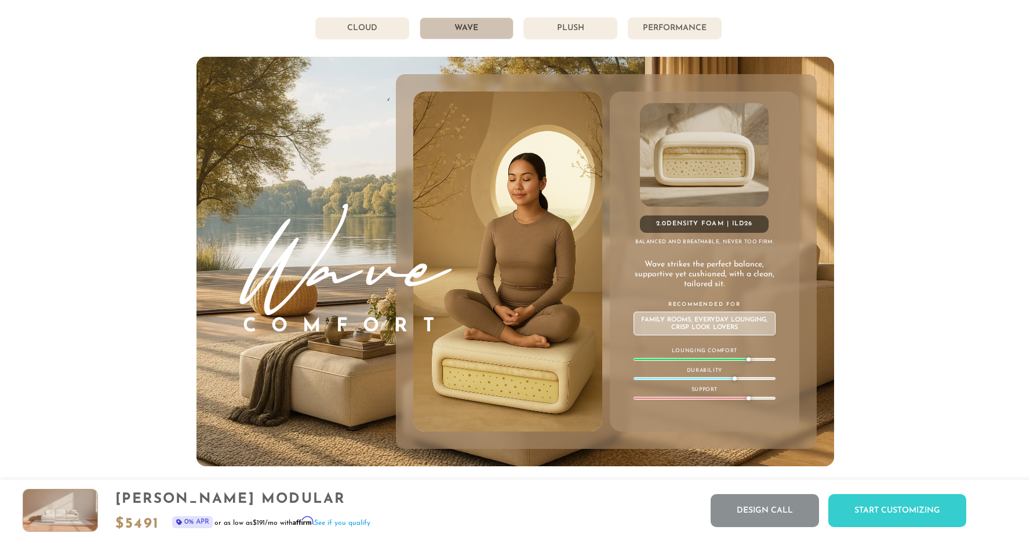
click at [563, 39] on li "Plush" at bounding box center [570, 28] width 94 height 22
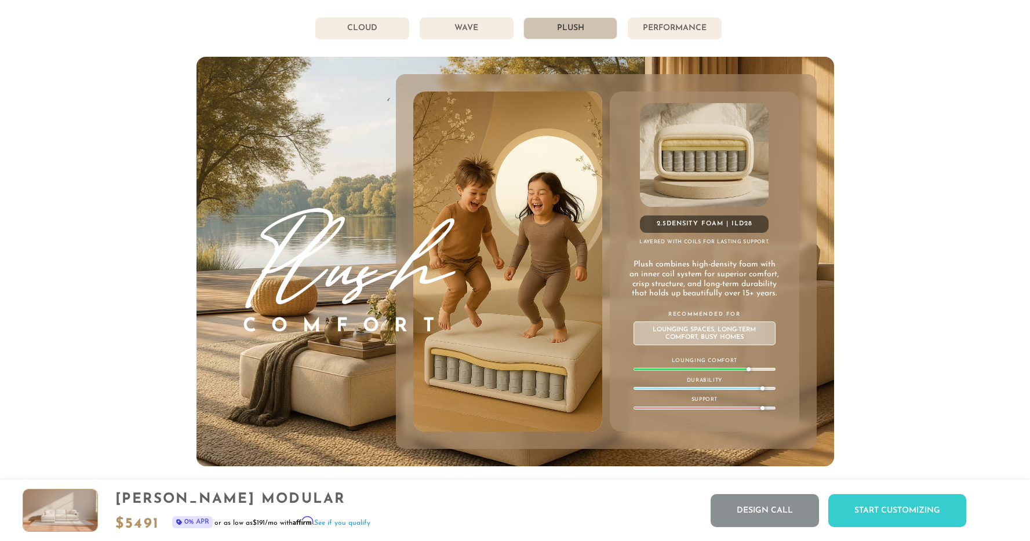
click at [653, 33] on li "Performance" at bounding box center [675, 28] width 94 height 22
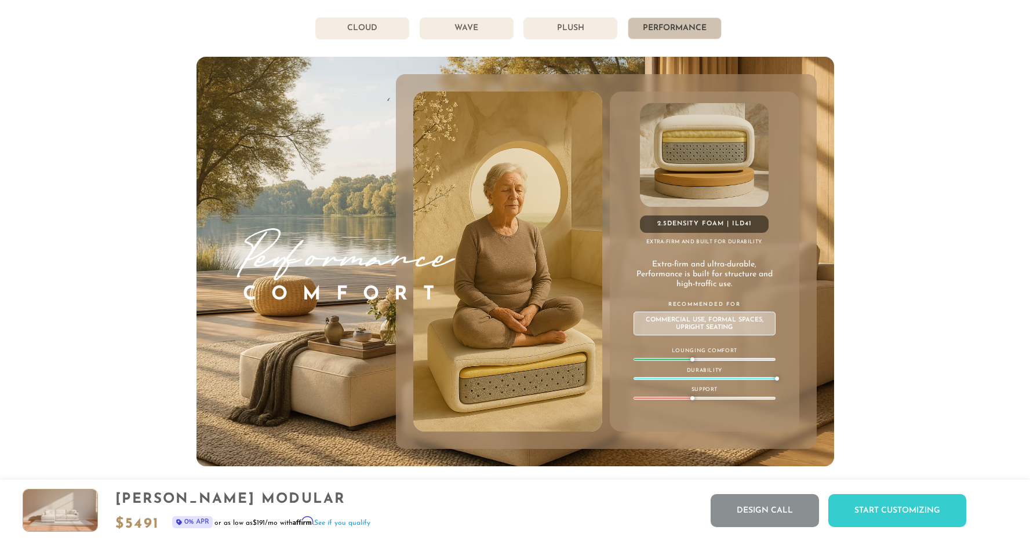
click at [378, 39] on li "Cloud" at bounding box center [362, 28] width 94 height 22
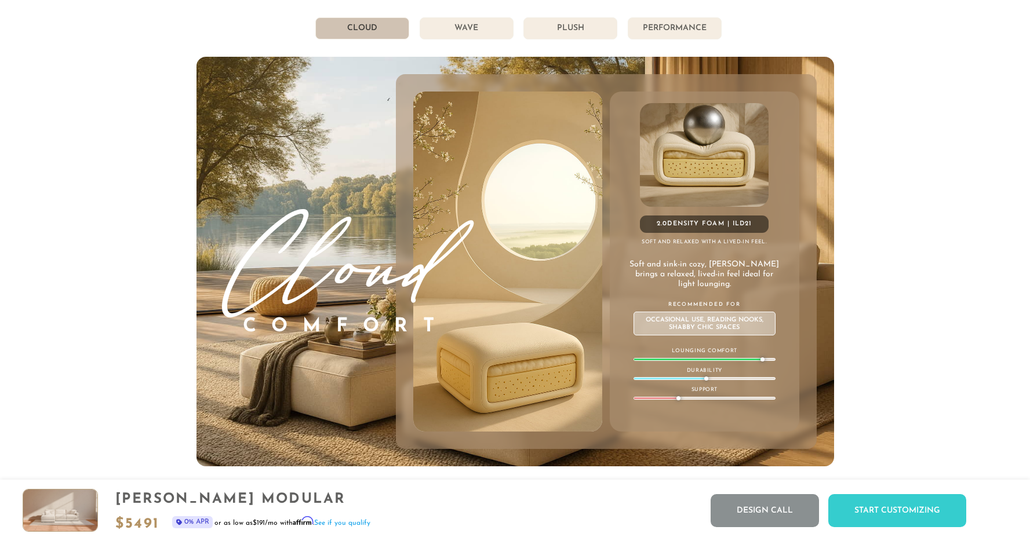
click at [540, 39] on li "Plush" at bounding box center [570, 28] width 94 height 22
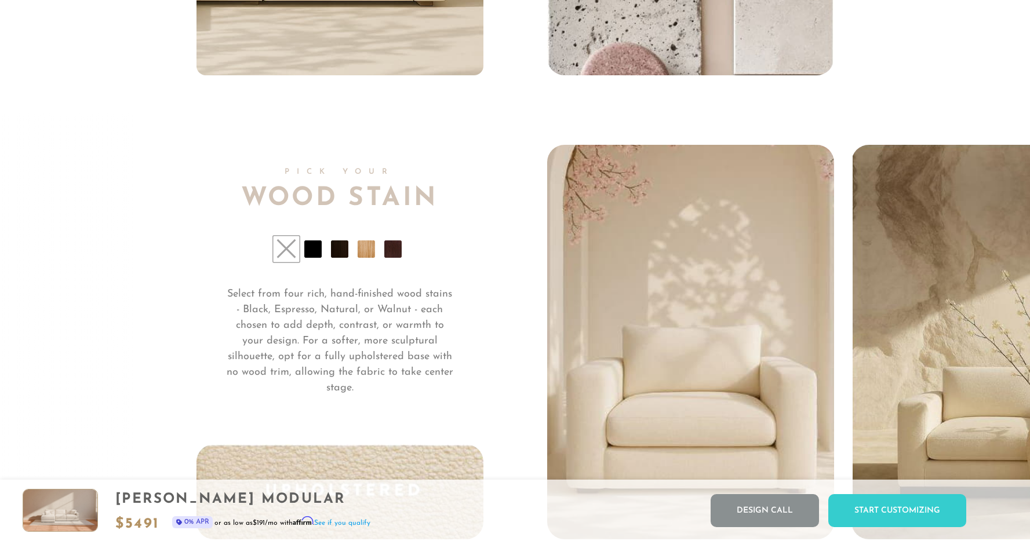
scroll to position [8772, 0]
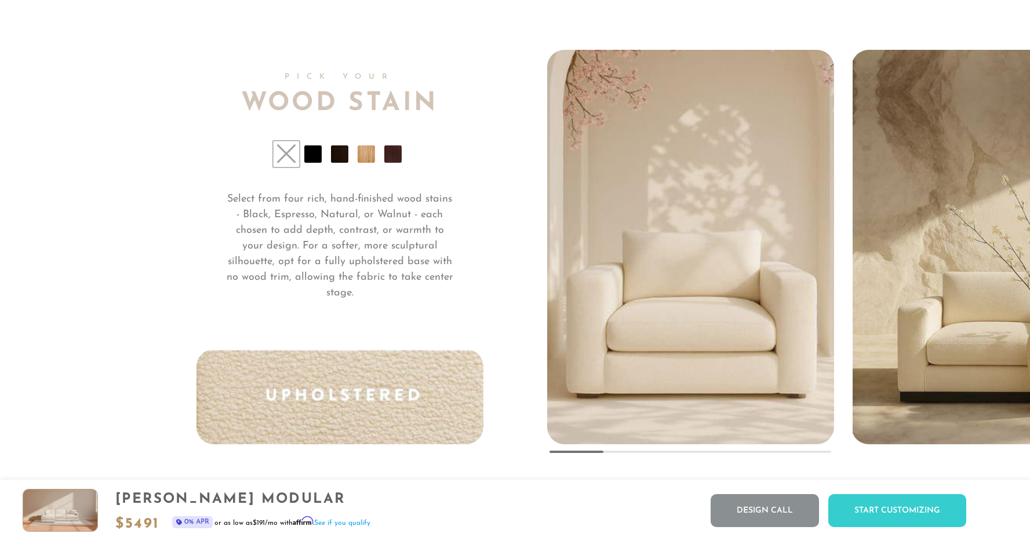
click at [370, 163] on li at bounding box center [366, 153] width 17 height 17
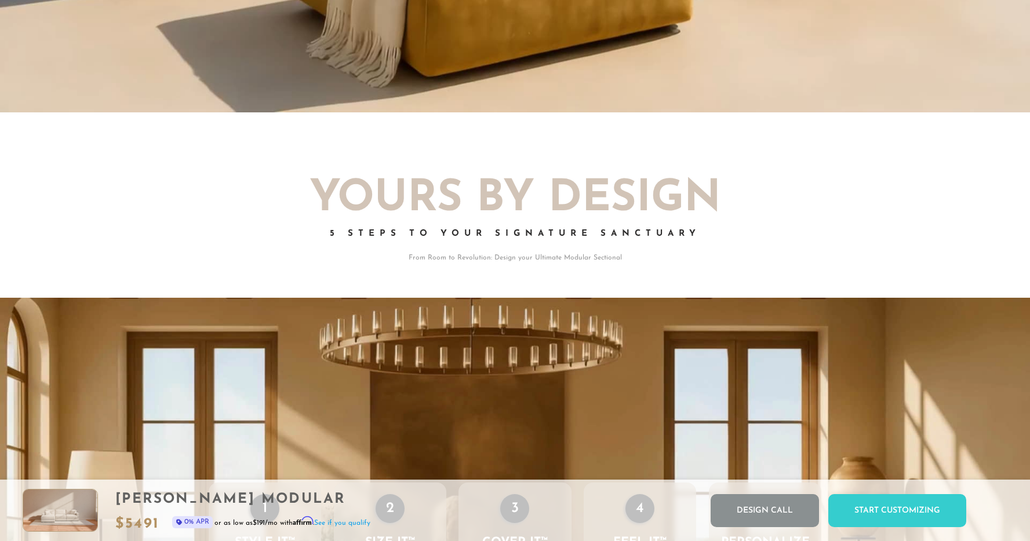
scroll to position [0, 0]
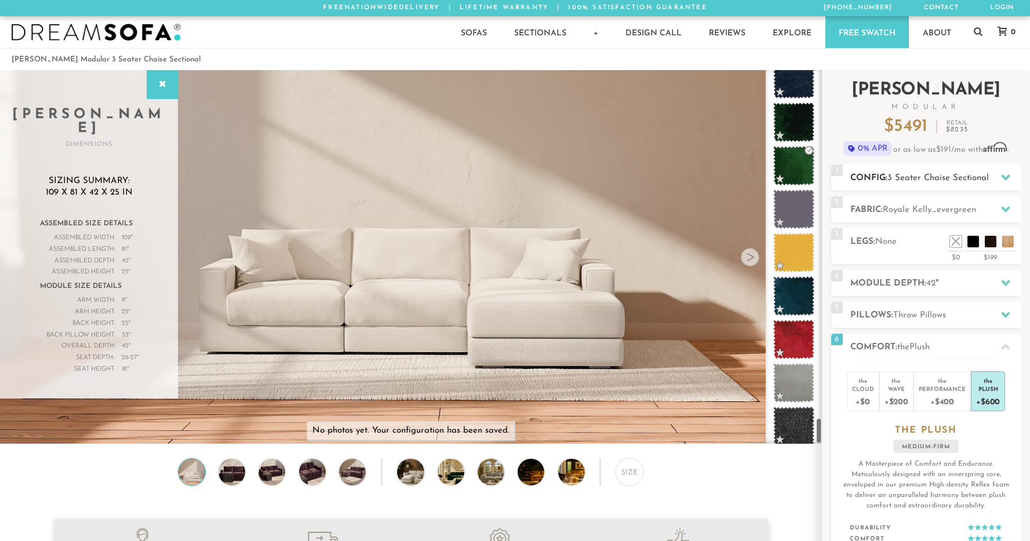
click at [889, 185] on div "1 Config: 3 Seater Chaise Sectional R" at bounding box center [926, 178] width 190 height 26
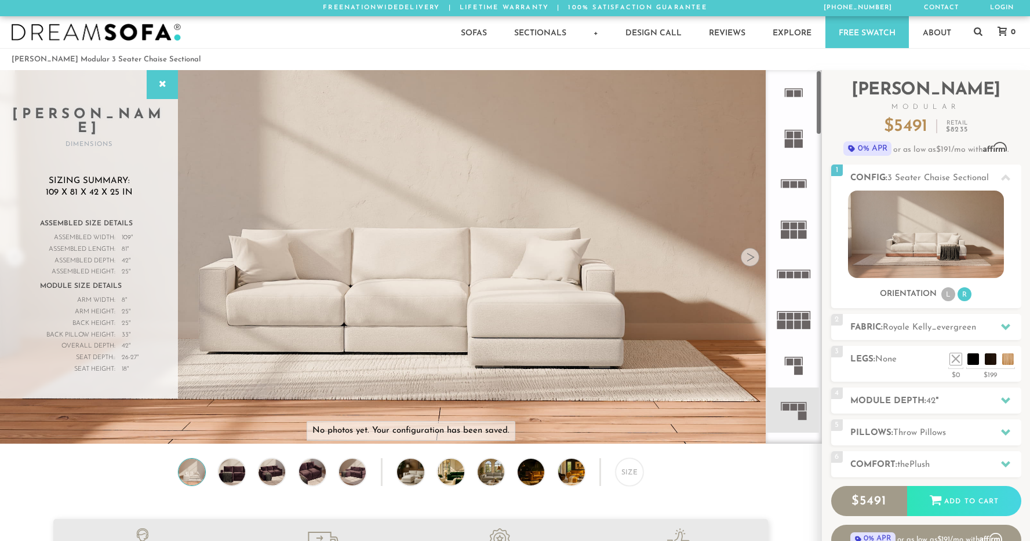
click at [795, 86] on icon at bounding box center [793, 92] width 45 height 45
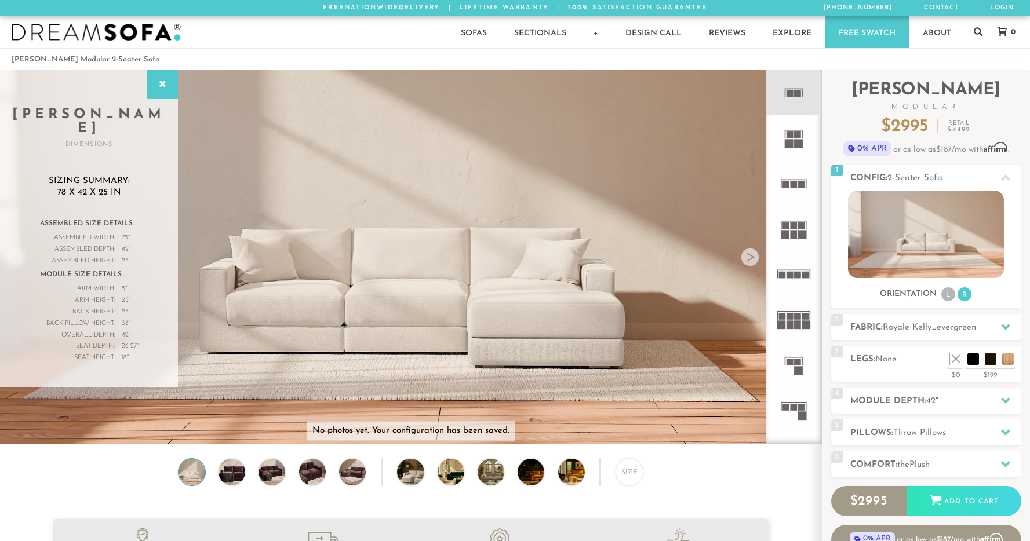
click at [794, 99] on icon at bounding box center [793, 92] width 45 height 45
click at [793, 90] on icon at bounding box center [793, 92] width 45 height 45
click at [793, 123] on icon at bounding box center [793, 137] width 45 height 45
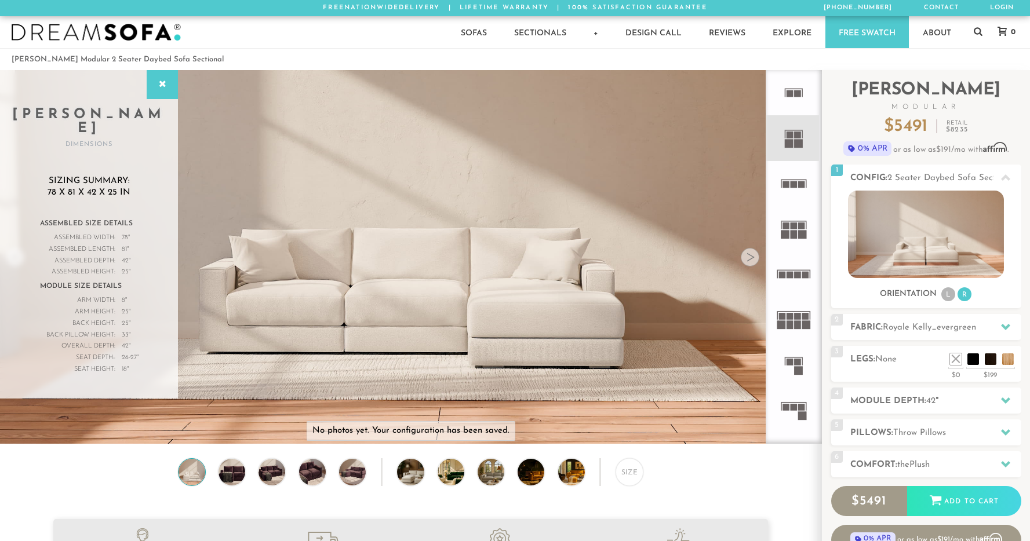
click at [793, 140] on rect at bounding box center [789, 144] width 9 height 9
click at [163, 91] on div at bounding box center [162, 84] width 31 height 29
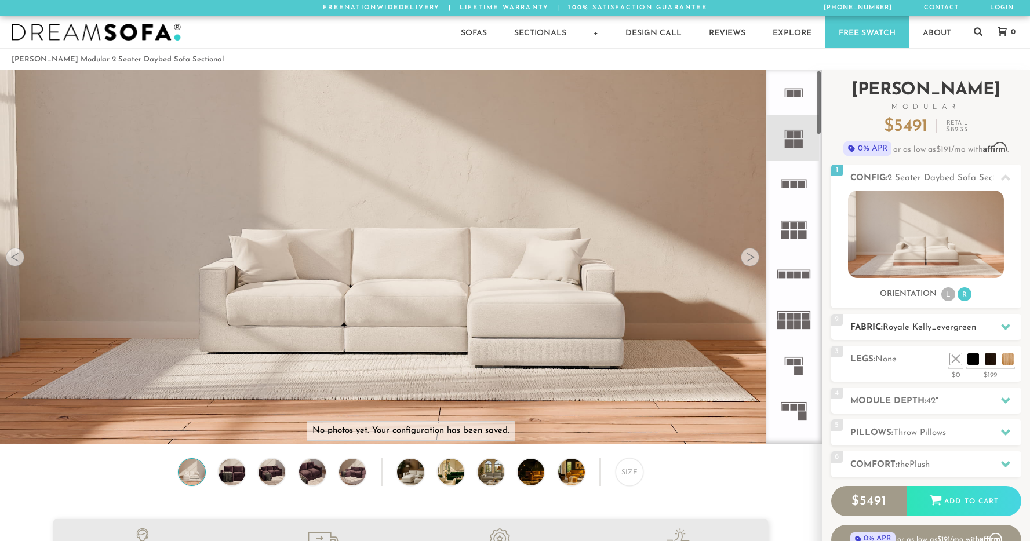
click at [902, 327] on span "Royale Kelly_evergreen" at bounding box center [929, 327] width 93 height 9
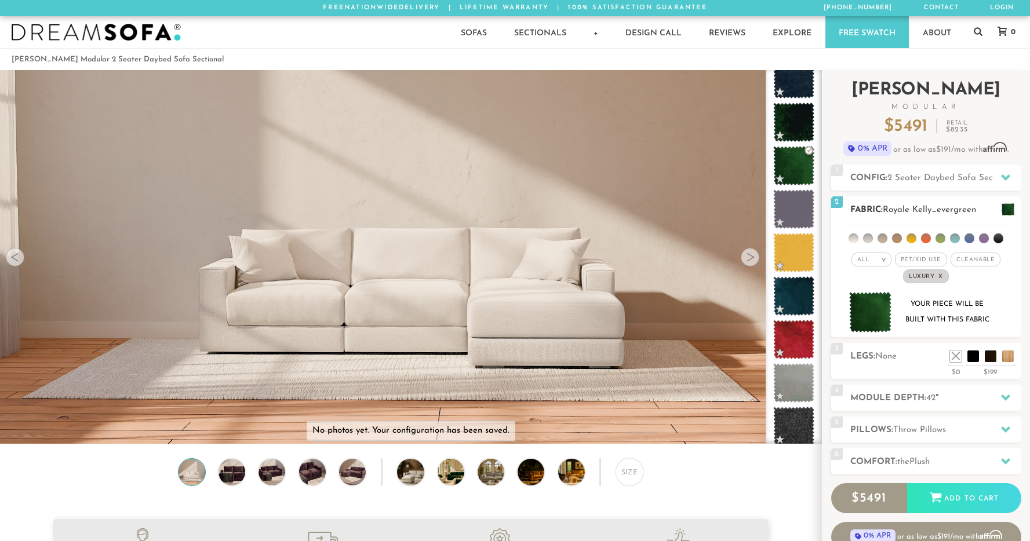
click at [941, 277] on em "x" at bounding box center [940, 277] width 5 height 6
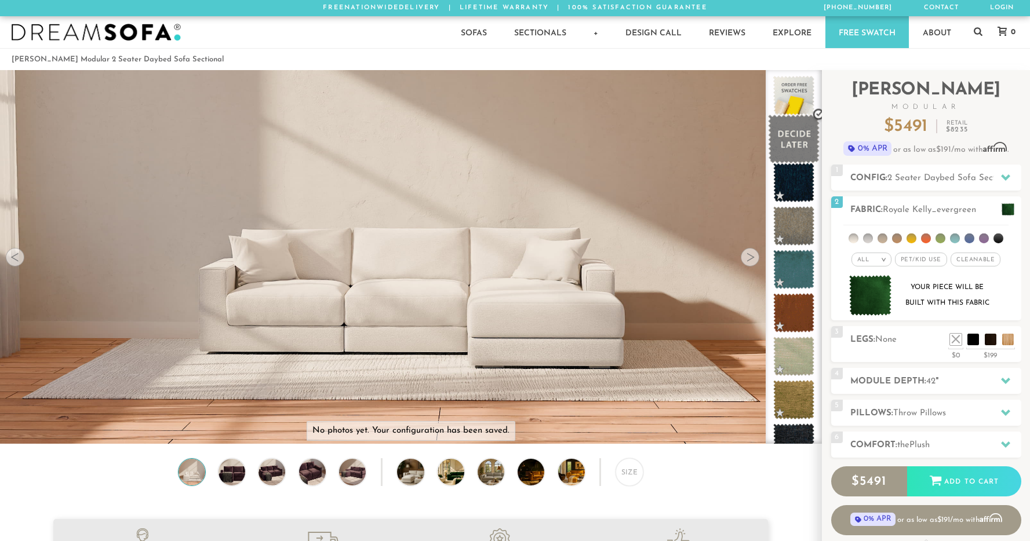
click at [795, 136] on span at bounding box center [794, 139] width 52 height 49
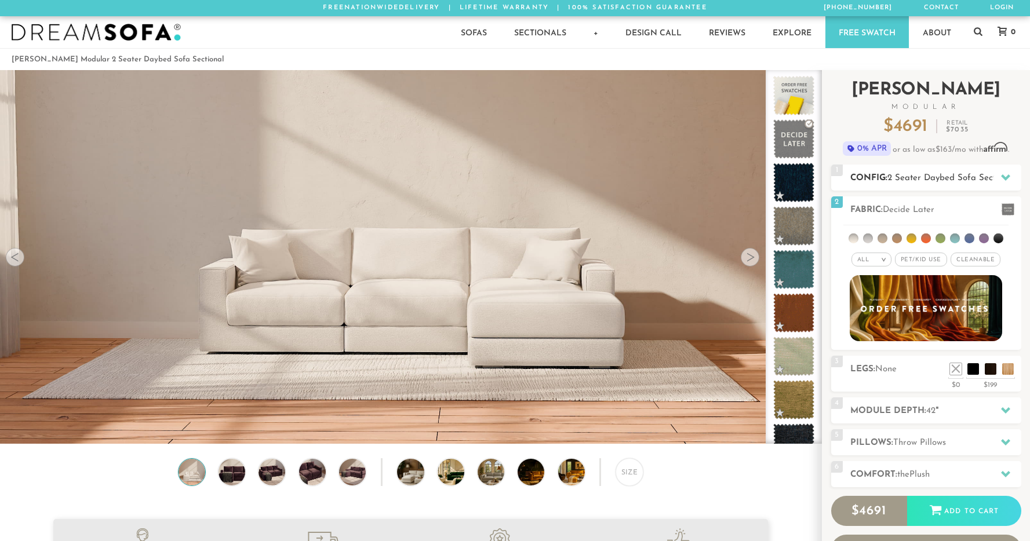
click at [899, 172] on h2 "Config: 2 Seater Daybed Sofa Sectional" at bounding box center [935, 178] width 171 height 13
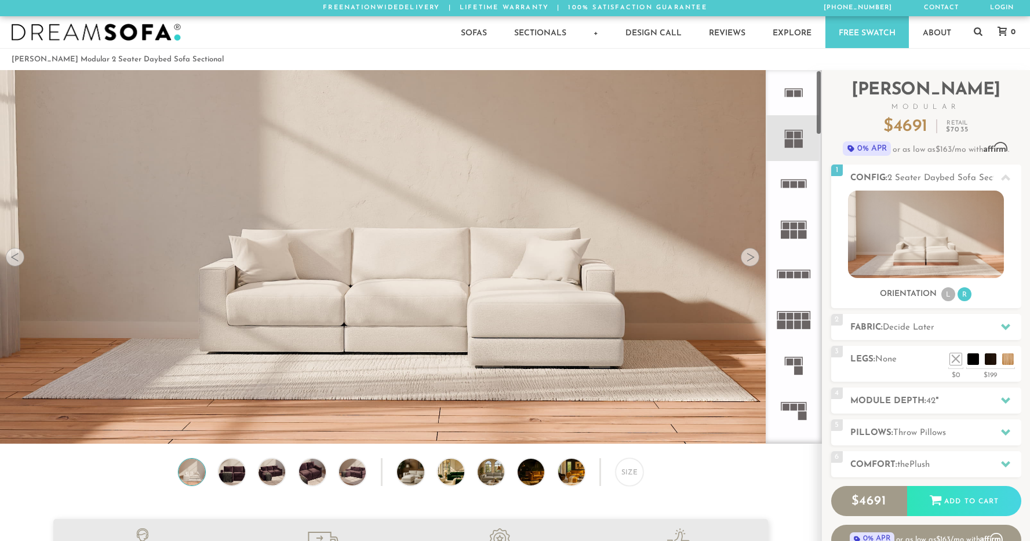
click at [796, 134] on rect at bounding box center [797, 135] width 7 height 7
click at [801, 174] on icon at bounding box center [793, 183] width 45 height 45
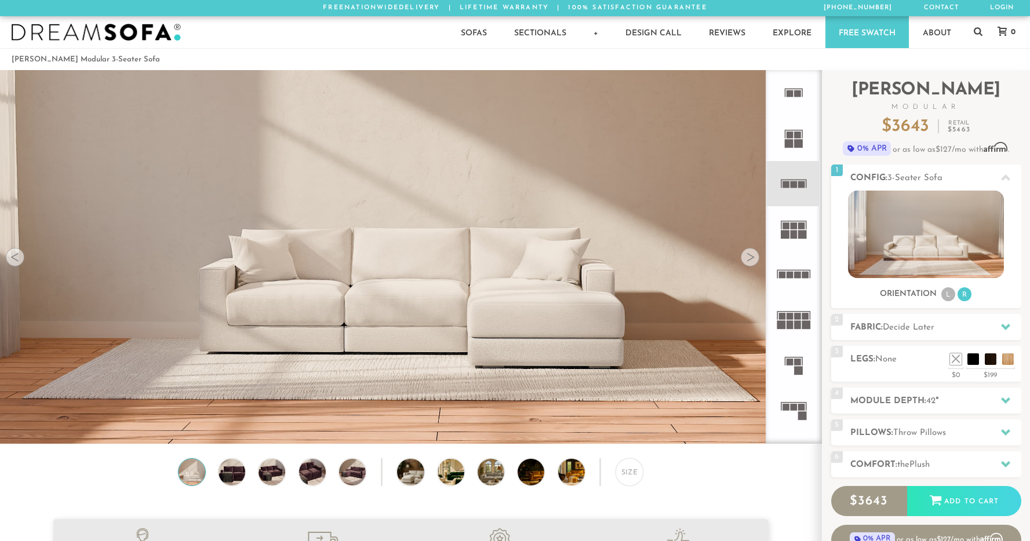
click at [800, 225] on rect at bounding box center [801, 226] width 7 height 7
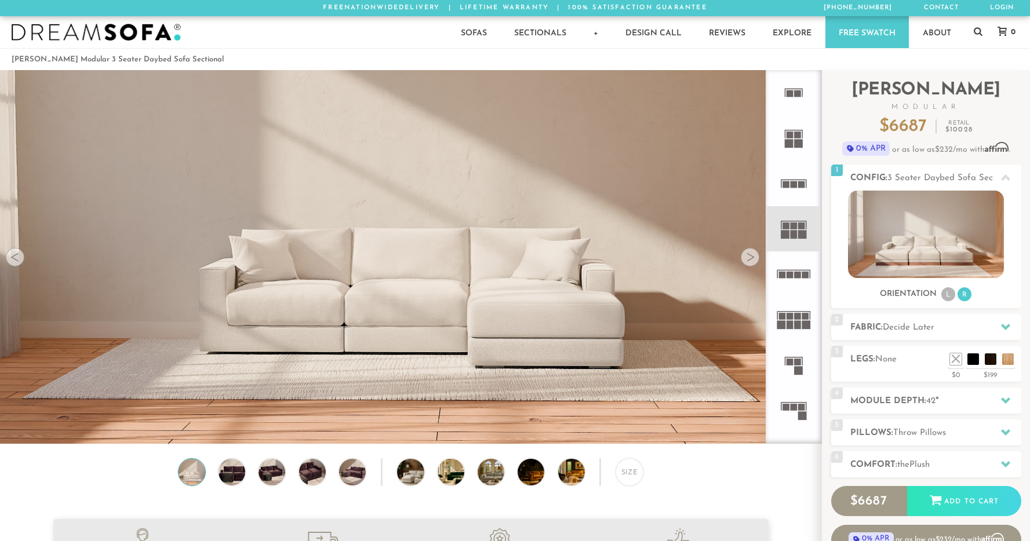
click at [797, 278] on rect at bounding box center [797, 275] width 7 height 7
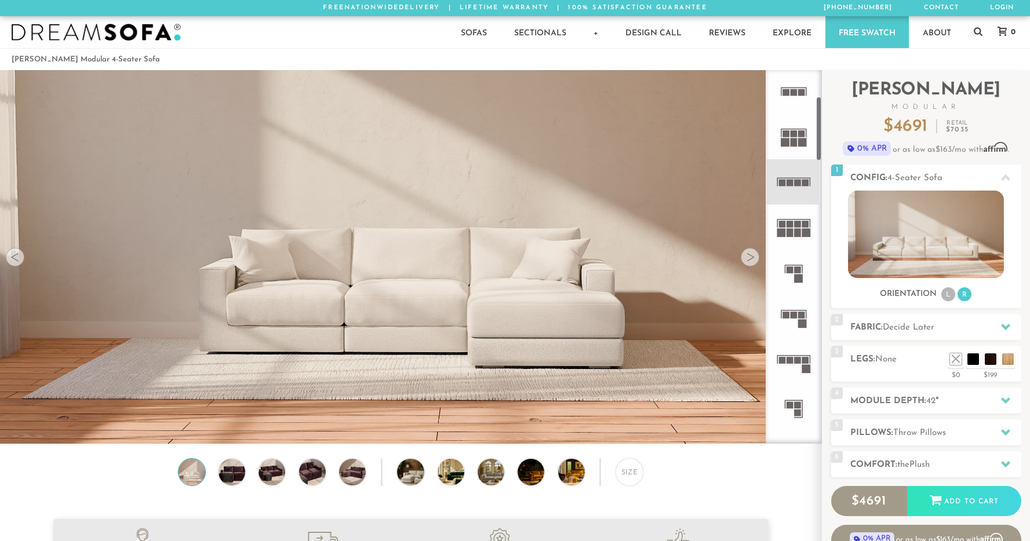
scroll to position [161, 0]
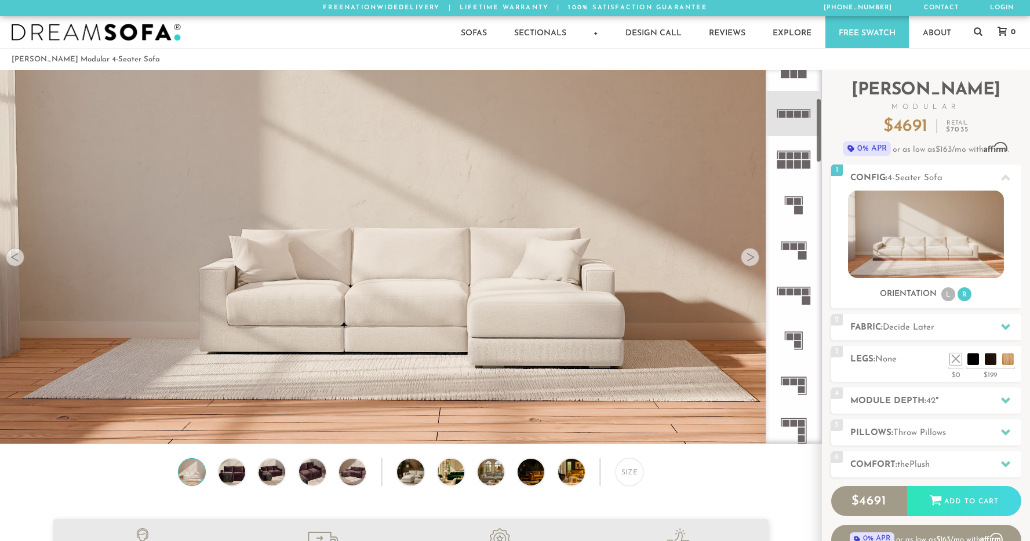
click at [793, 257] on icon at bounding box center [793, 249] width 45 height 45
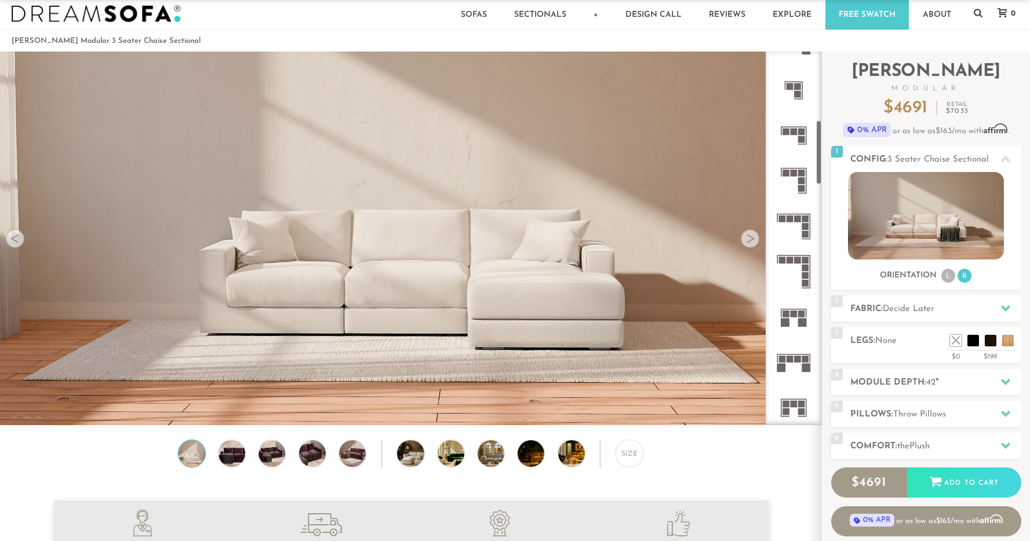
scroll to position [398, 0]
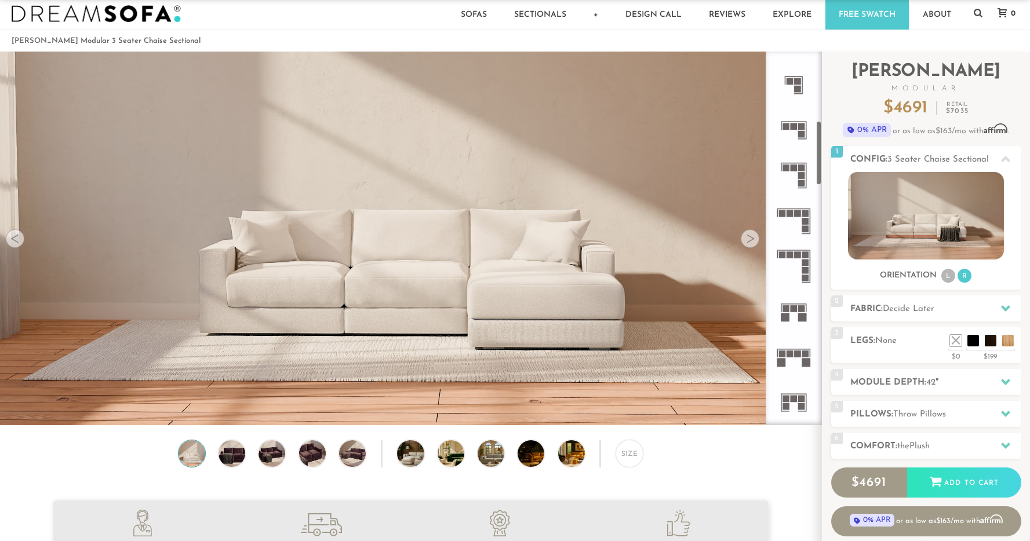
click at [793, 306] on rect at bounding box center [793, 308] width 7 height 7
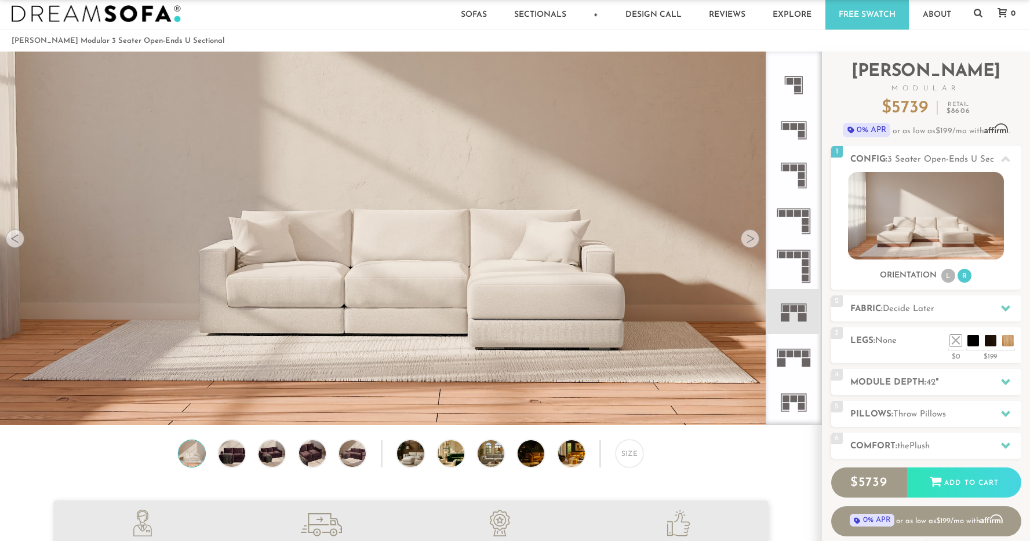
click at [793, 353] on icon at bounding box center [793, 356] width 45 height 45
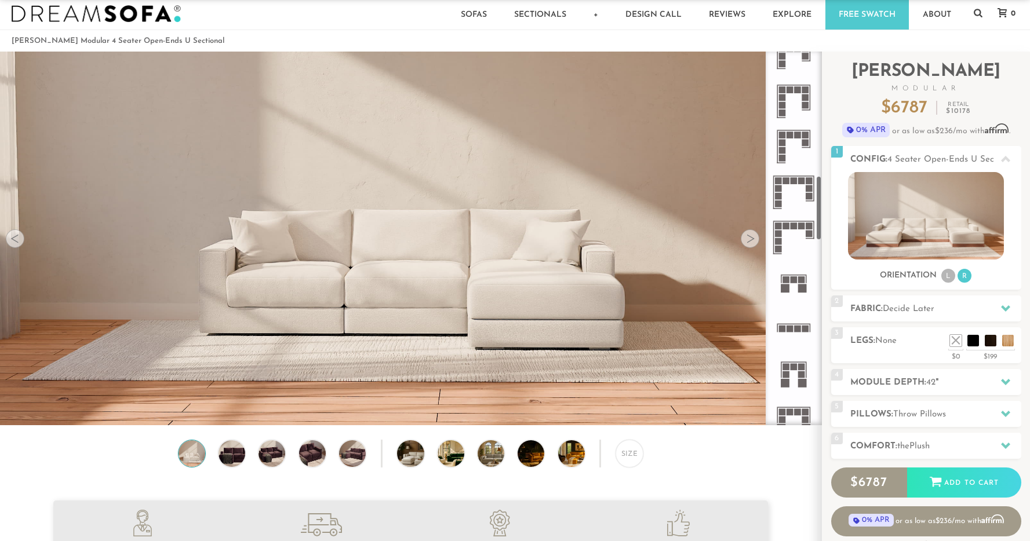
scroll to position [968, 0]
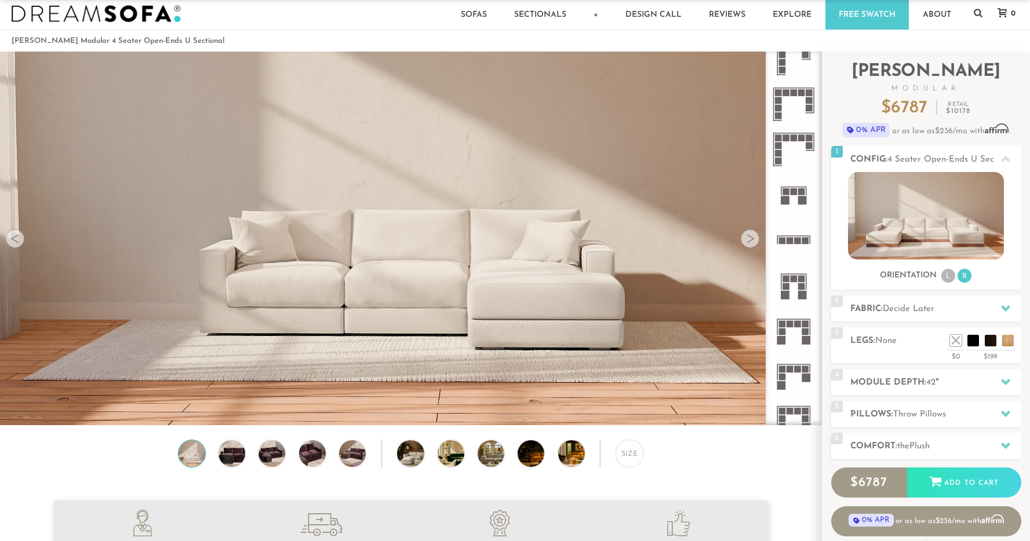
click at [792, 326] on rect at bounding box center [789, 324] width 7 height 7
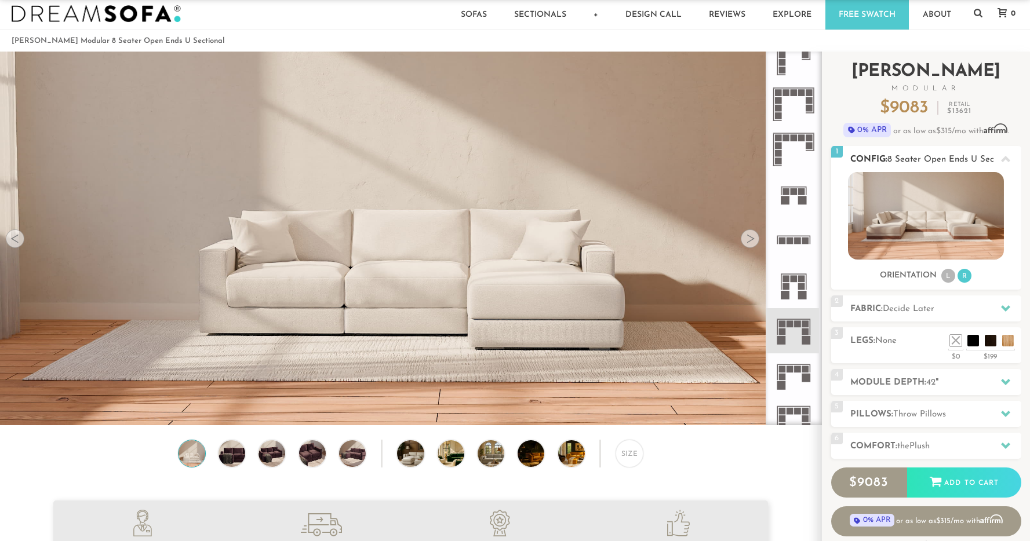
click at [889, 195] on img at bounding box center [926, 215] width 156 height 87
click at [889, 199] on img at bounding box center [926, 215] width 156 height 87
click at [747, 237] on div at bounding box center [750, 238] width 19 height 19
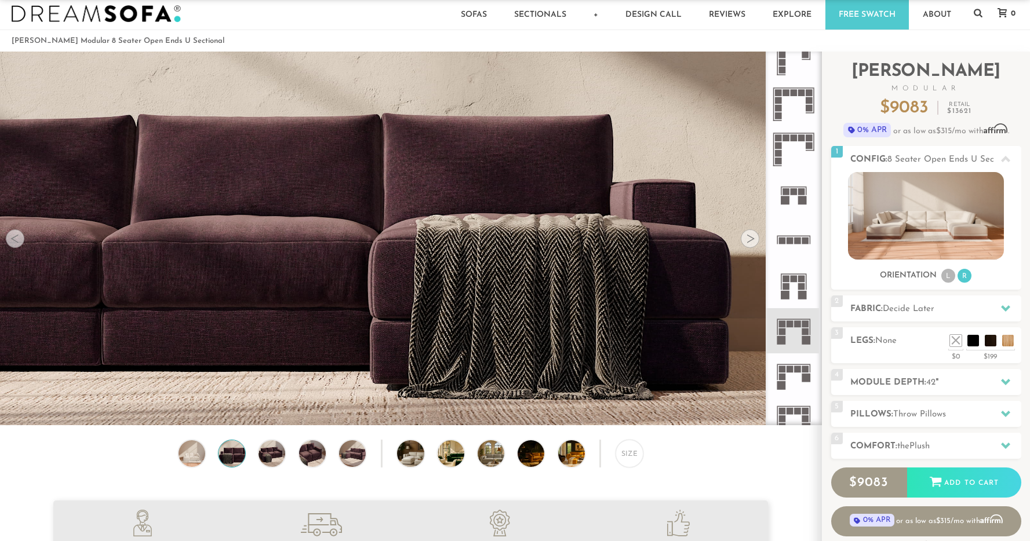
click at [747, 237] on div at bounding box center [750, 238] width 19 height 19
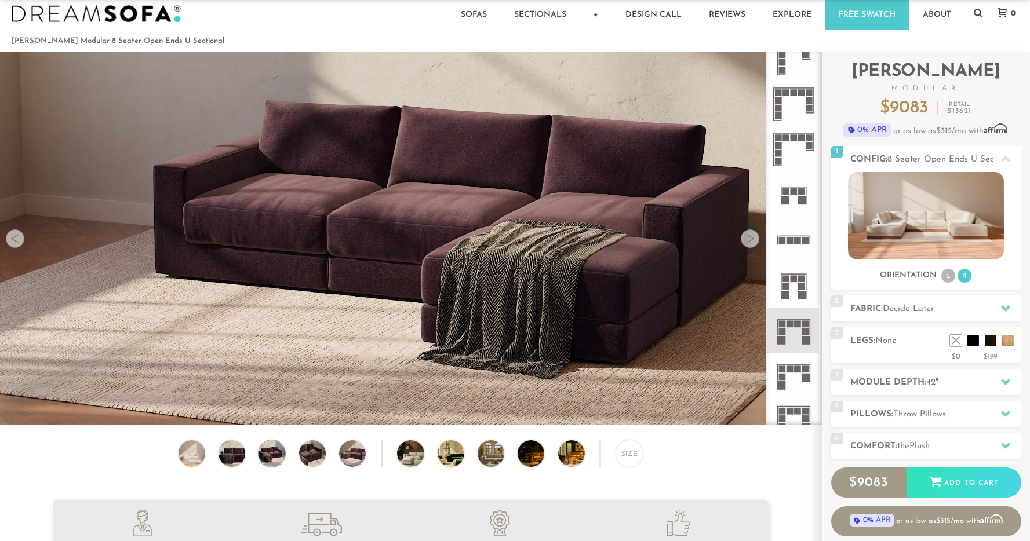
click at [747, 237] on div at bounding box center [750, 238] width 19 height 19
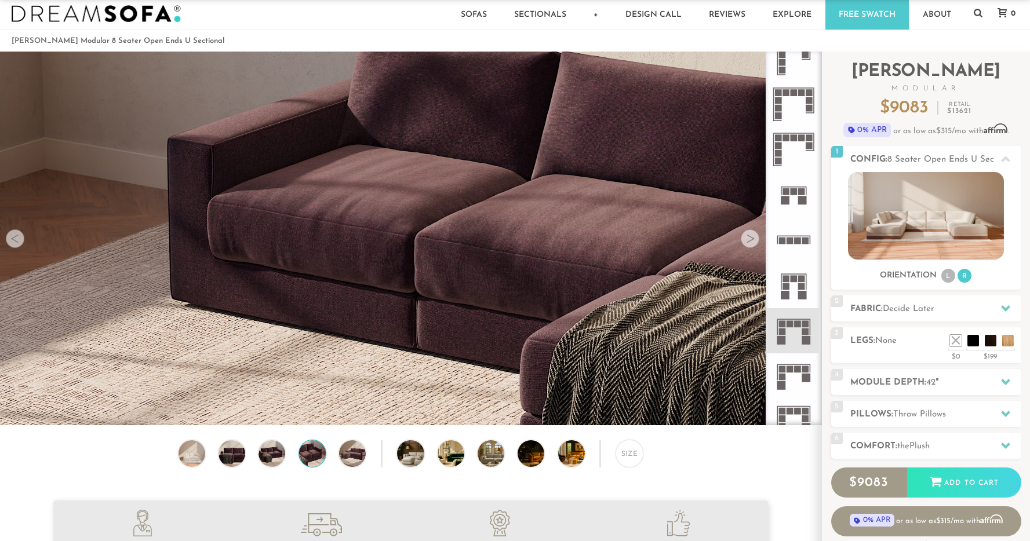
click at [747, 237] on div at bounding box center [750, 238] width 19 height 19
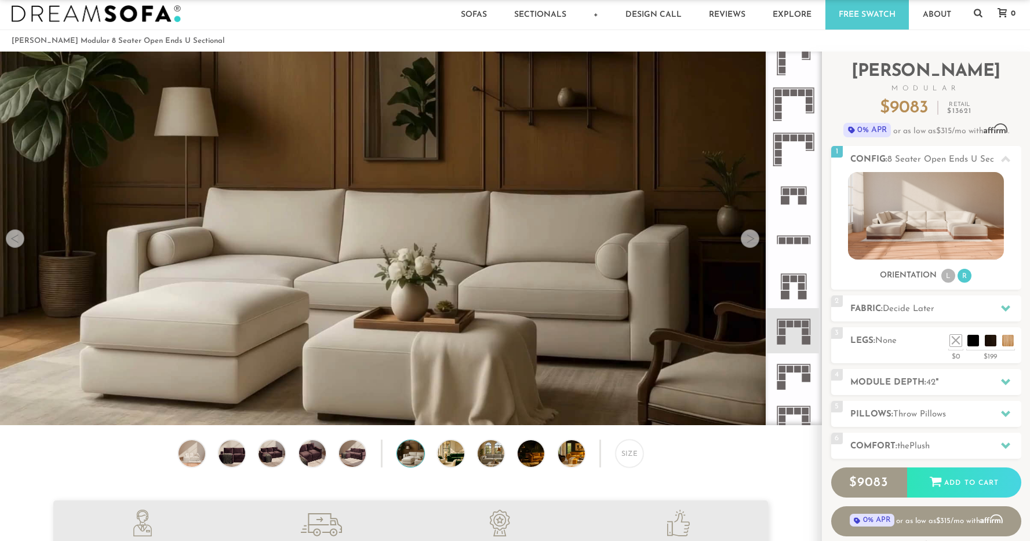
click at [747, 237] on div at bounding box center [750, 238] width 19 height 19
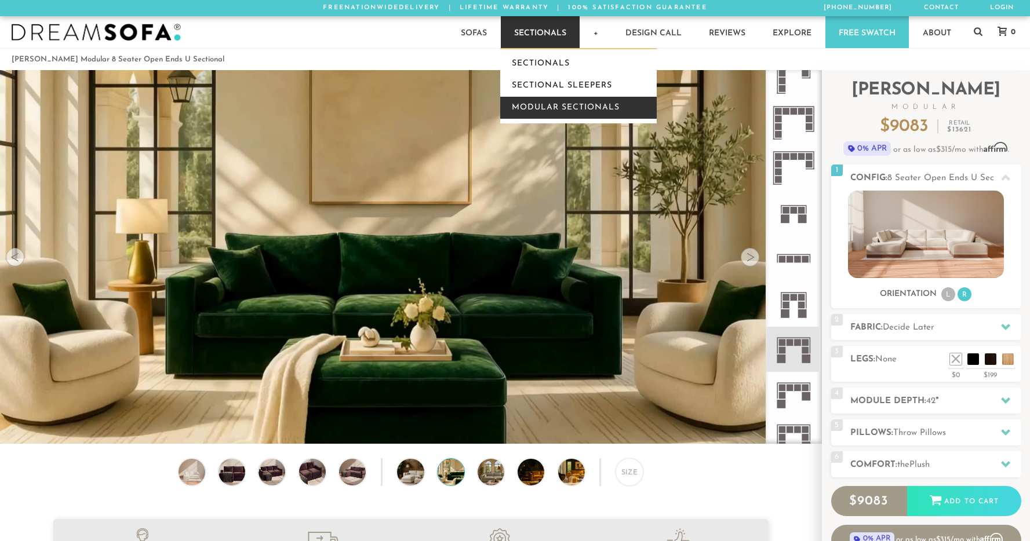
click at [532, 108] on link "Modular Sectionals" at bounding box center [578, 108] width 156 height 22
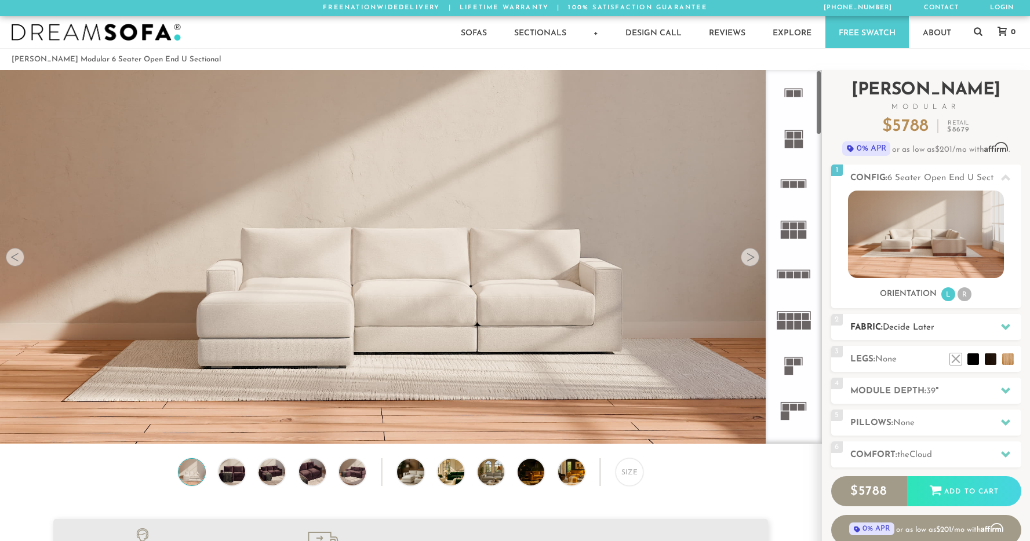
scroll to position [13323, 1021]
click at [965, 291] on li "R" at bounding box center [964, 294] width 14 height 14
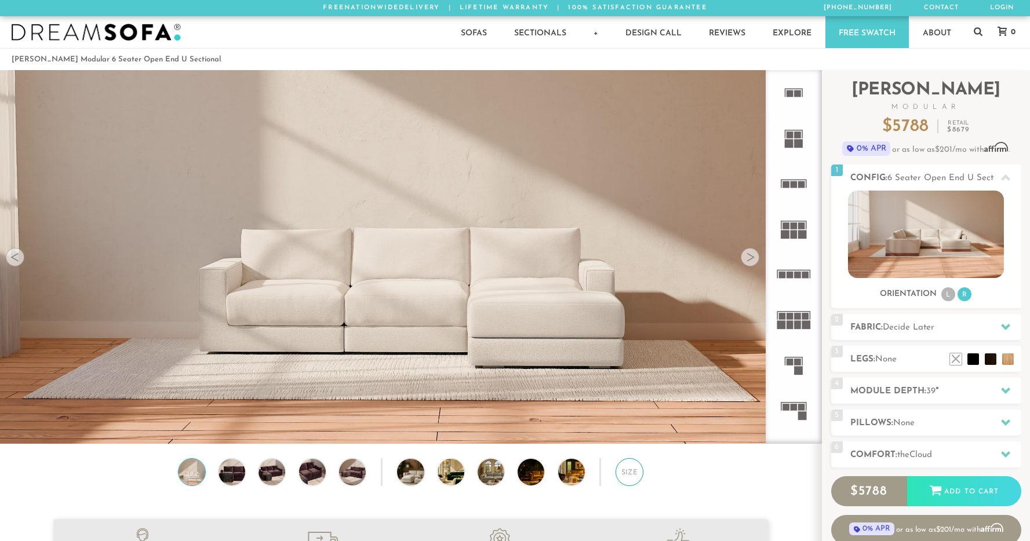
click at [632, 476] on div "Size" at bounding box center [629, 472] width 28 height 28
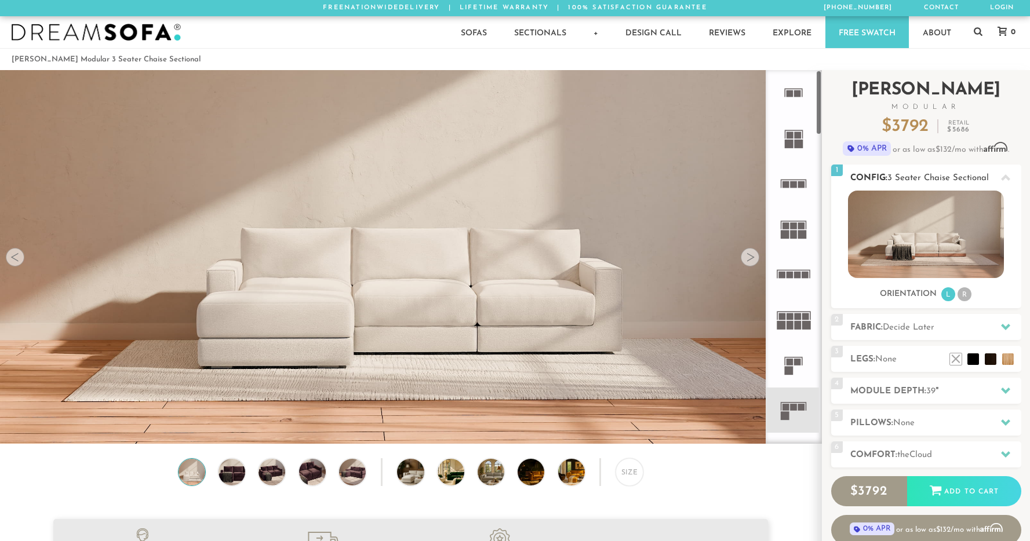
click at [965, 292] on li "R" at bounding box center [964, 294] width 14 height 14
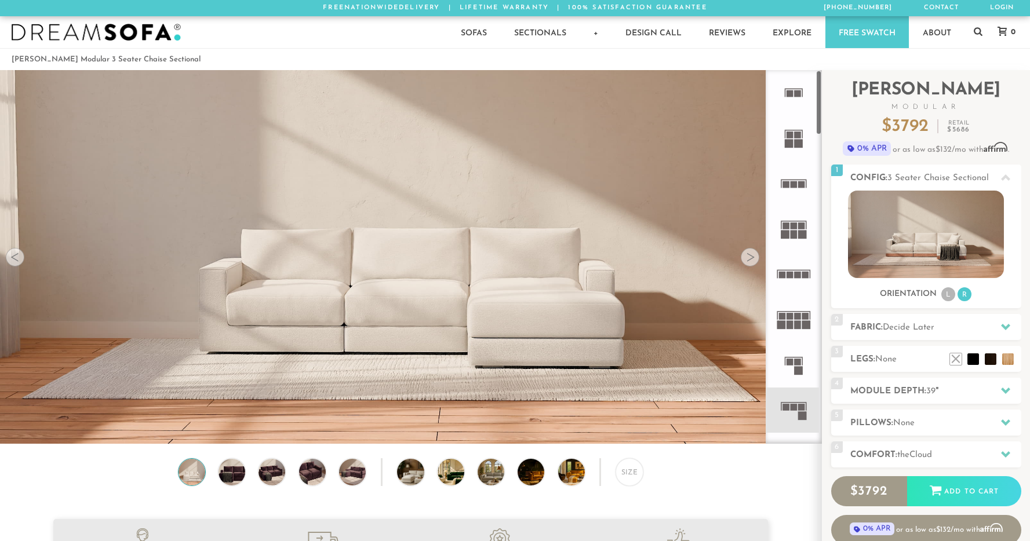
click at [803, 356] on icon at bounding box center [793, 364] width 45 height 45
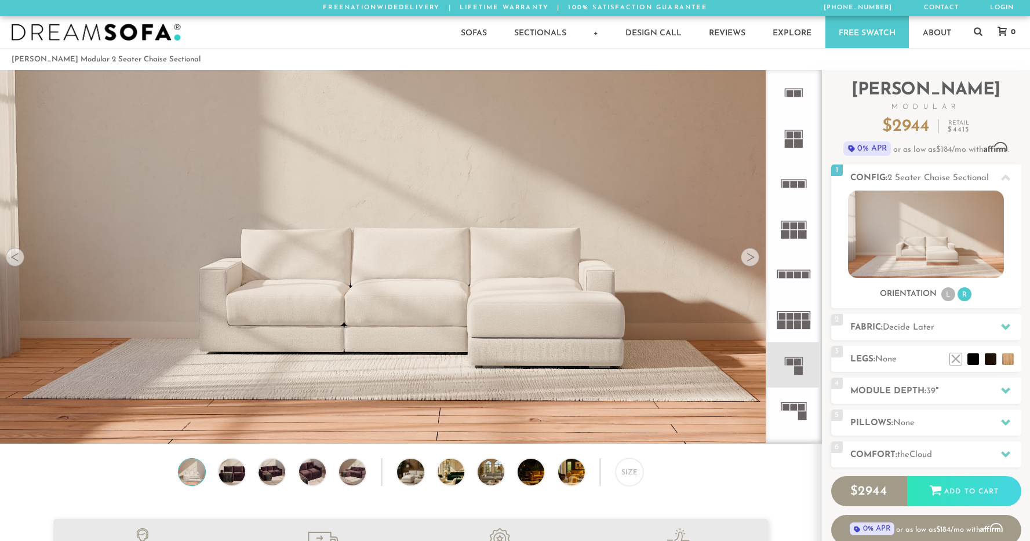
click at [803, 400] on icon at bounding box center [793, 410] width 45 height 45
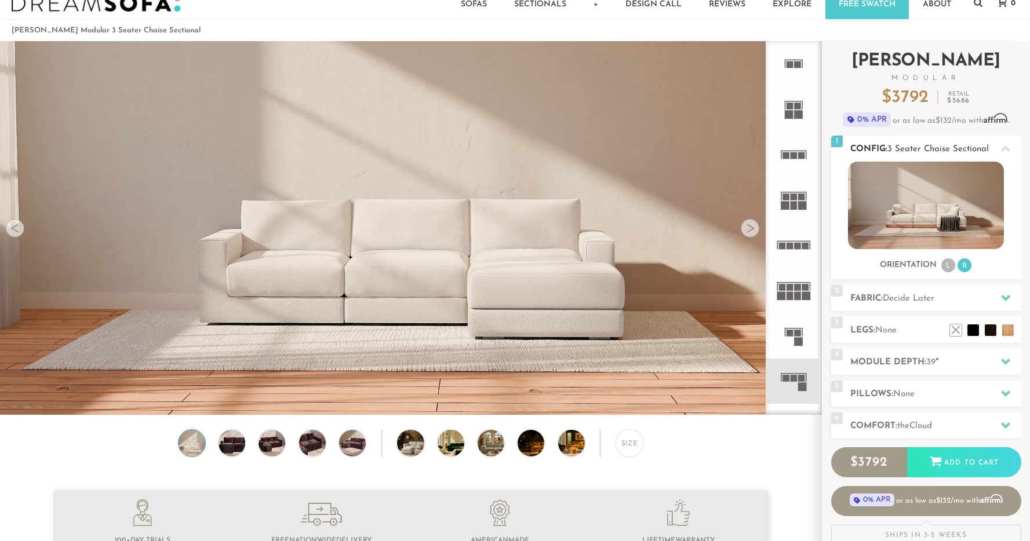
scroll to position [34, 0]
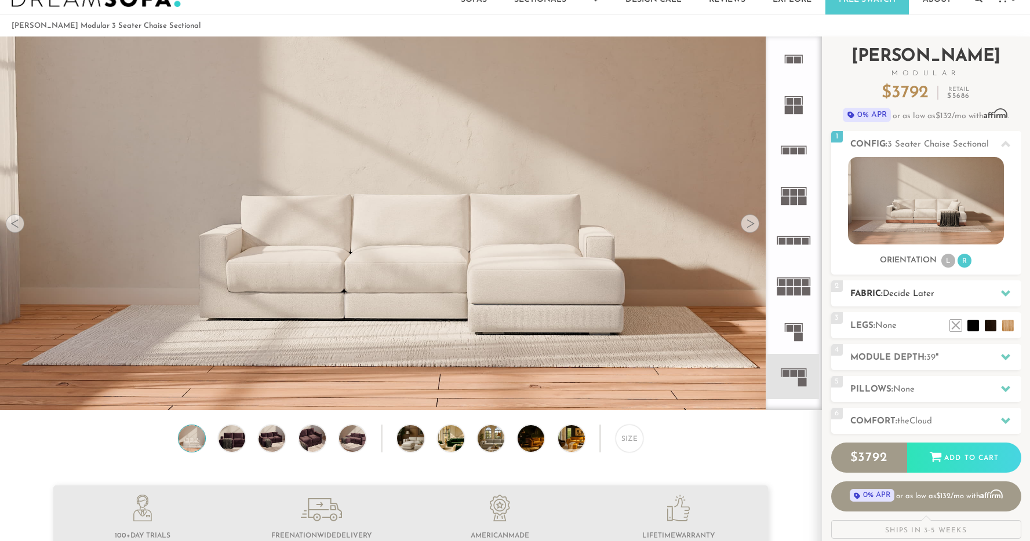
click at [909, 296] on span "Decide Later" at bounding box center [909, 294] width 52 height 9
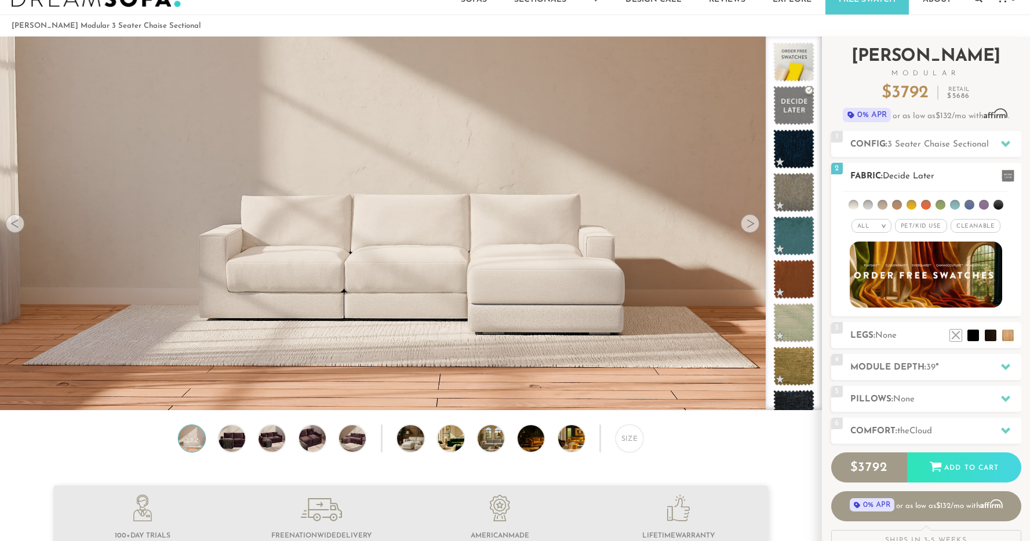
click at [959, 279] on img at bounding box center [925, 274] width 167 height 73
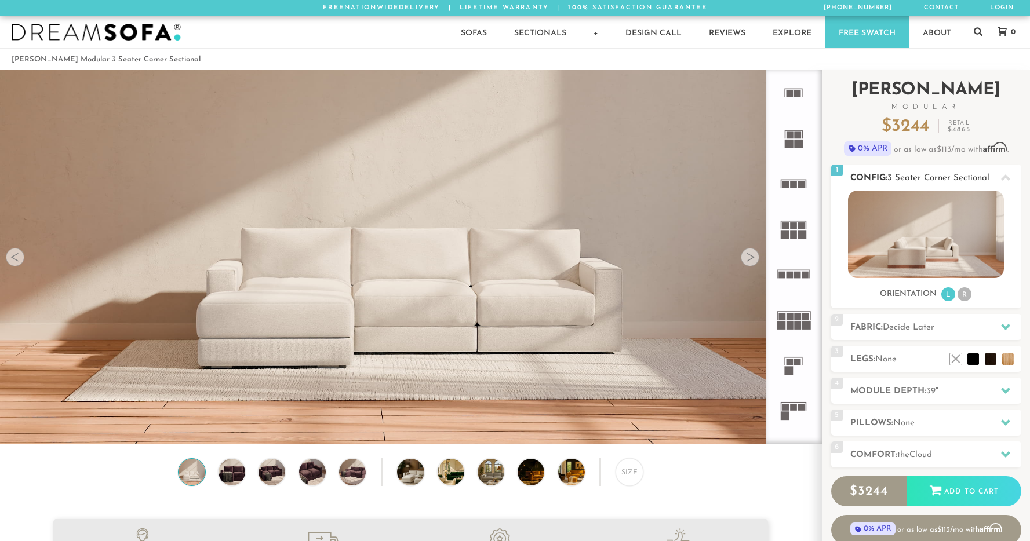
click at [962, 295] on li "R" at bounding box center [964, 294] width 14 height 14
